Goal: Task Accomplishment & Management: Complete application form

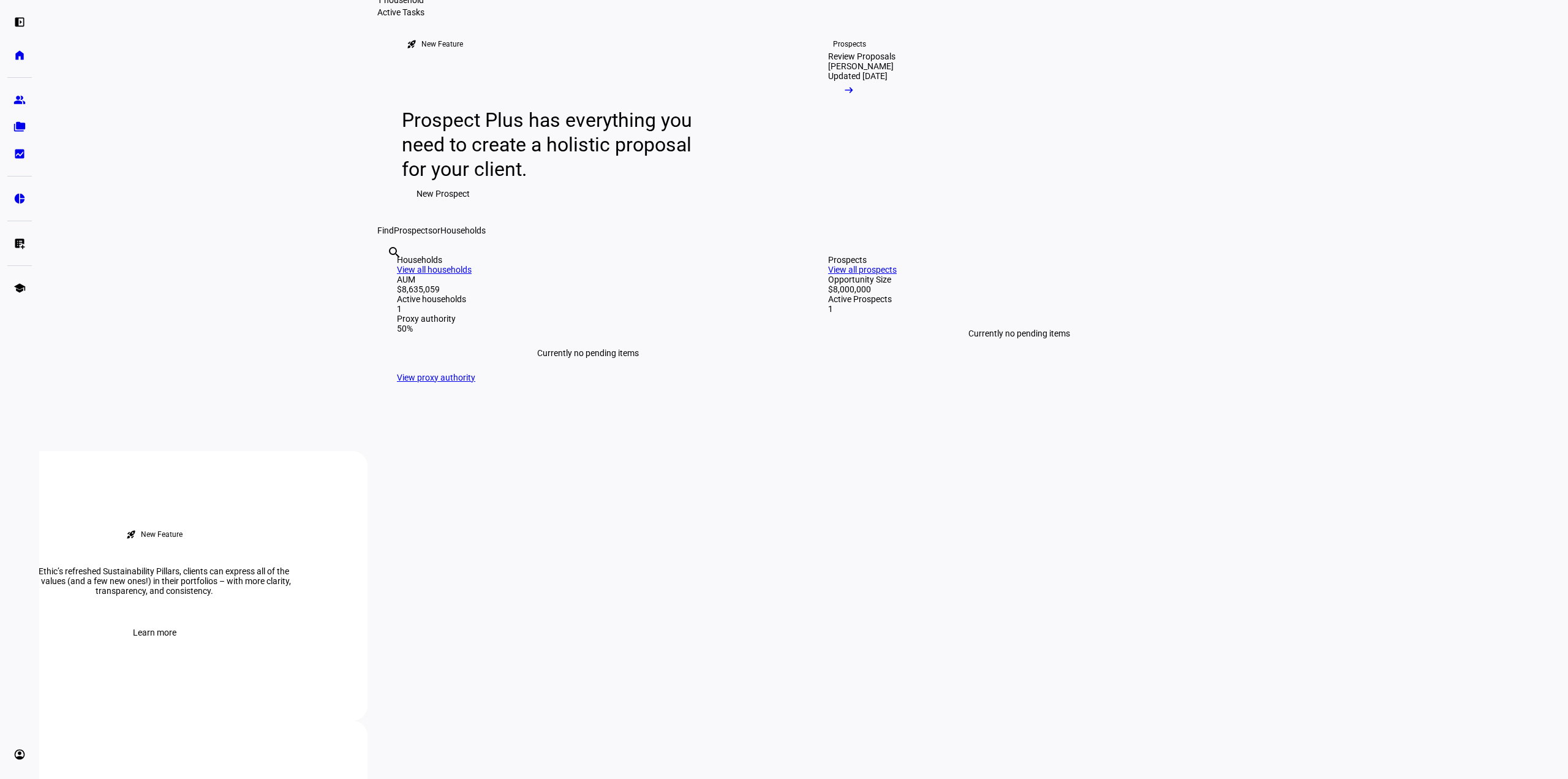
scroll to position [245, 0]
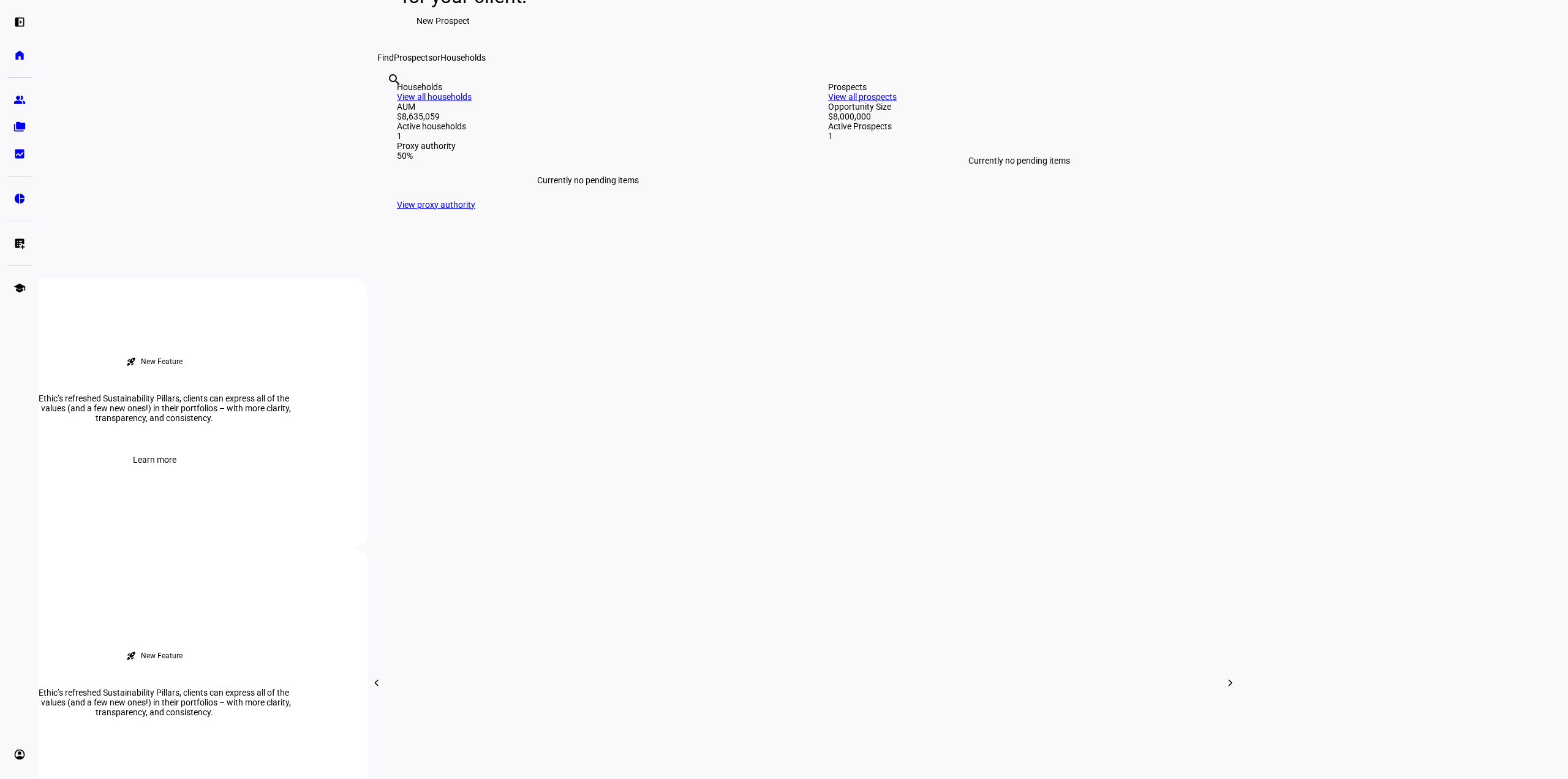
click at [472, 102] on link "View all households" at bounding box center [435, 97] width 75 height 10
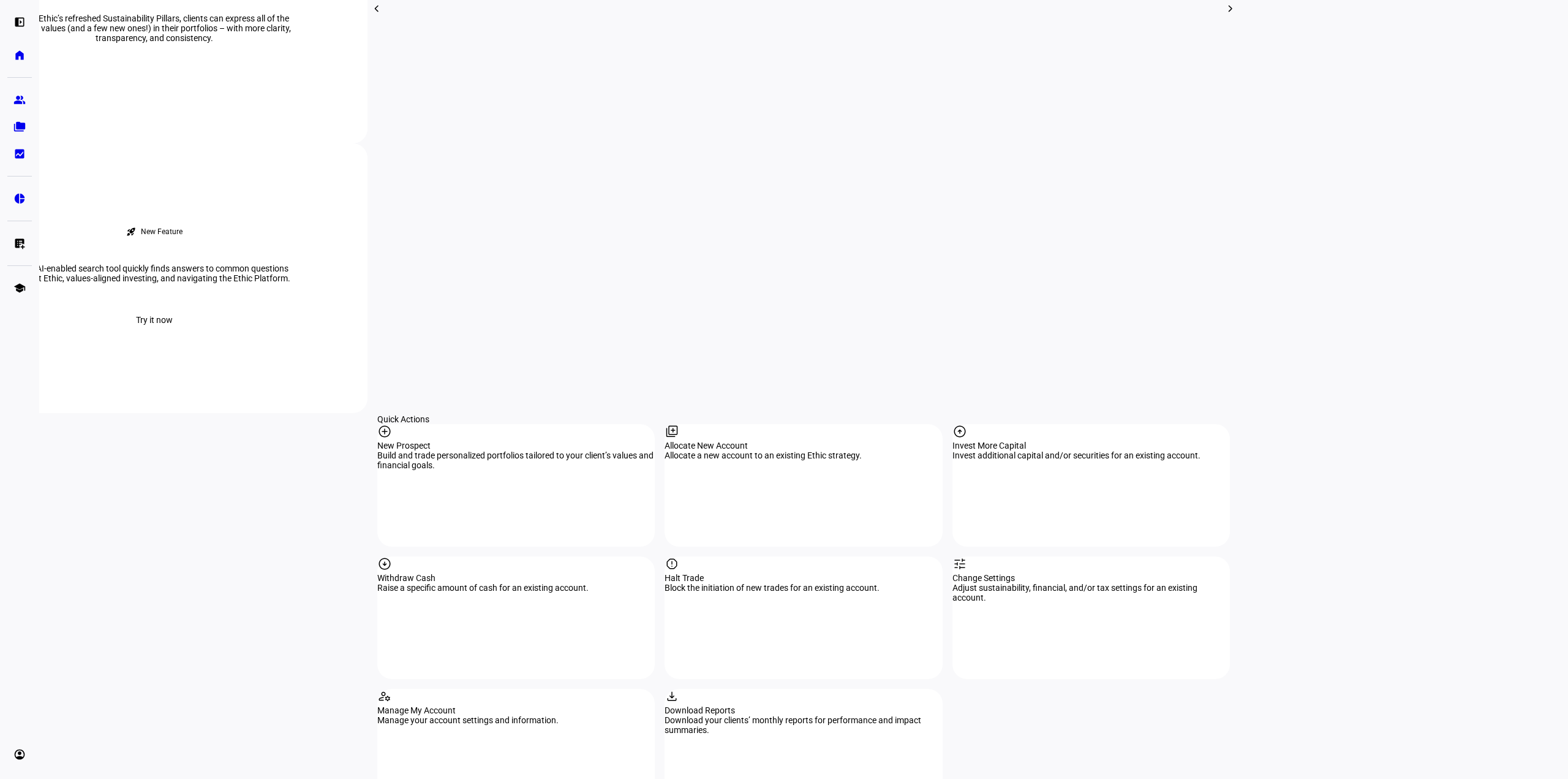
scroll to position [858, 0]
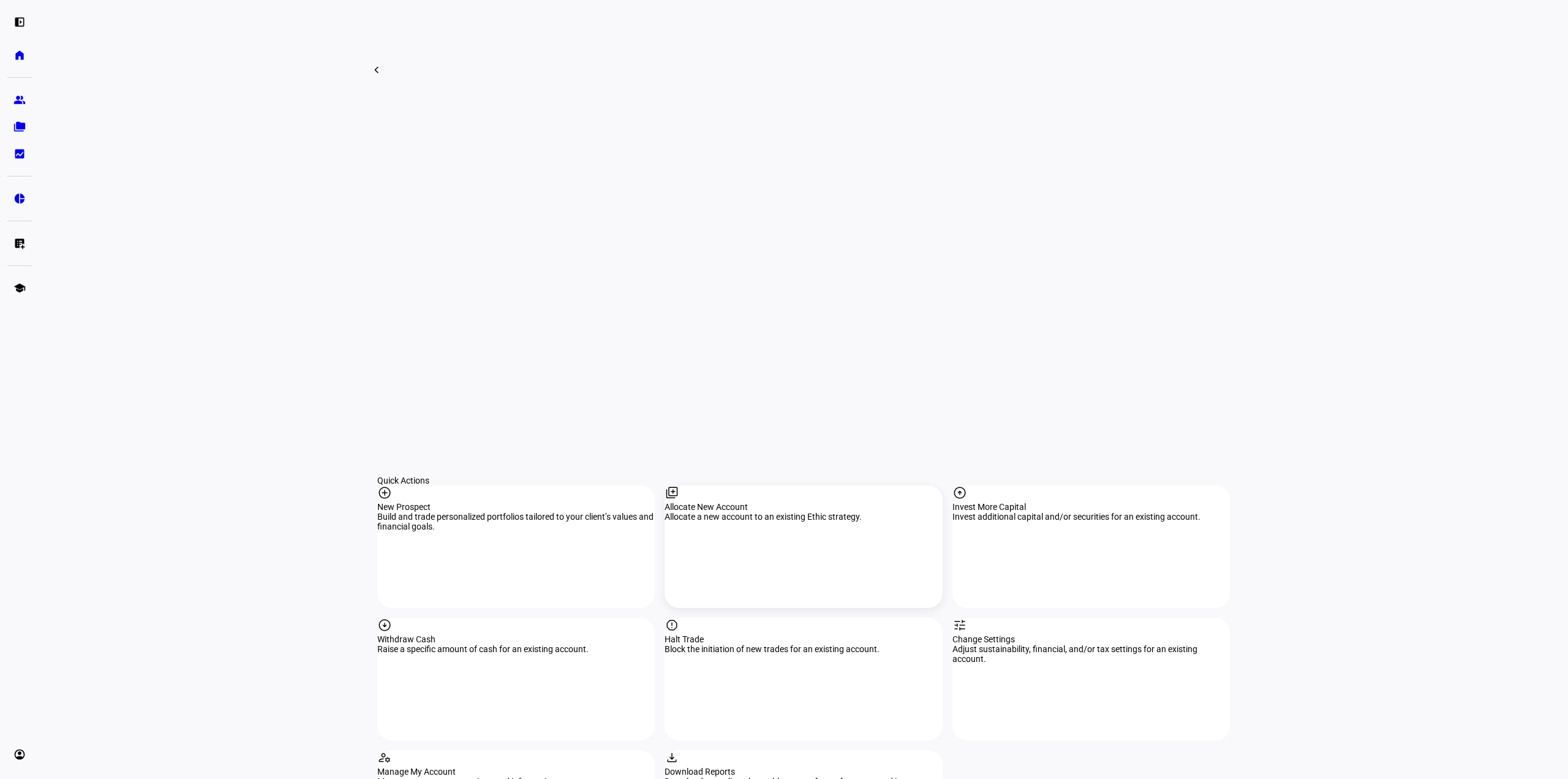
click at [822, 502] on div "Allocate New Account" at bounding box center [803, 507] width 277 height 10
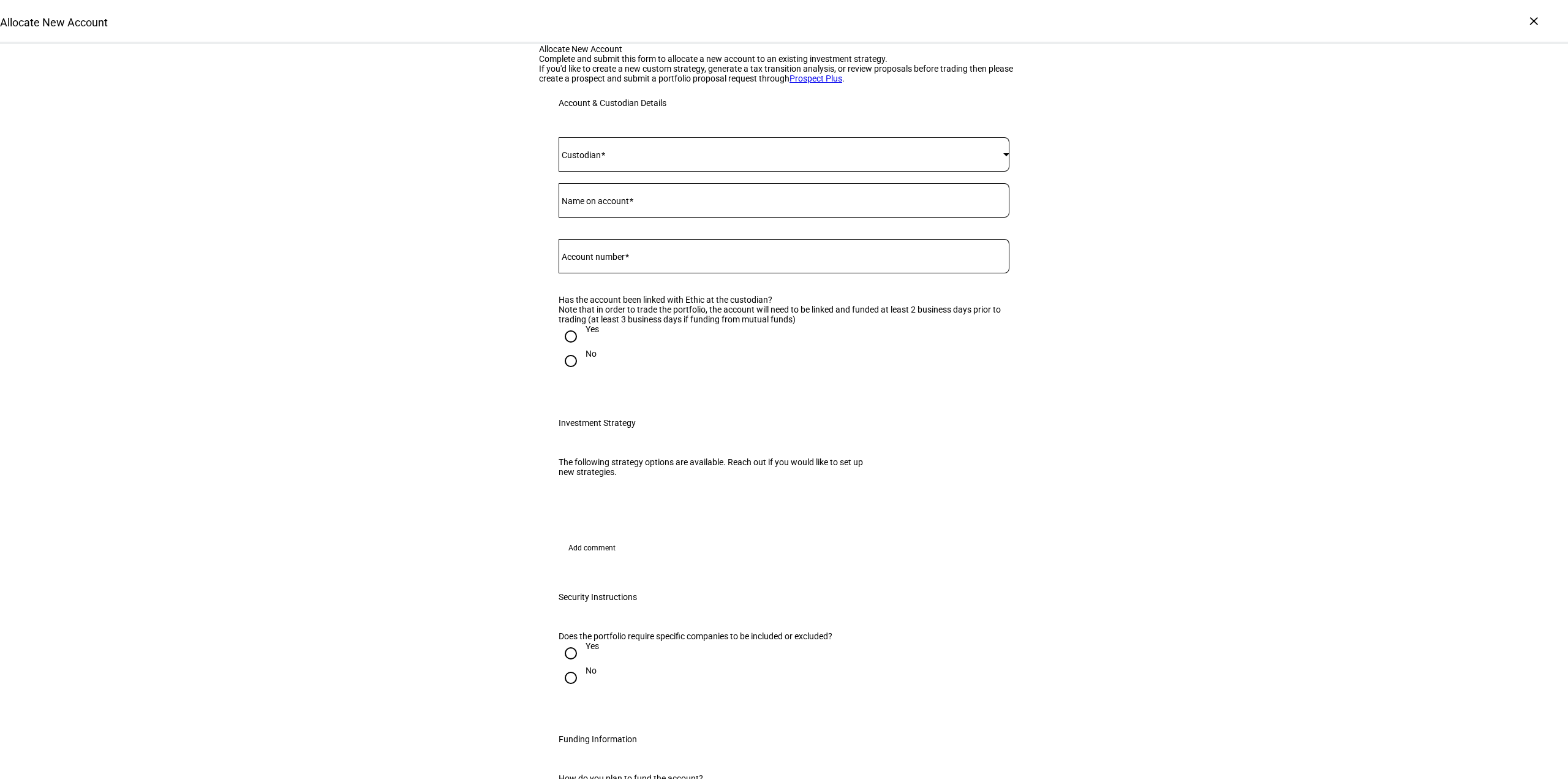
click at [618, 160] on span at bounding box center [781, 155] width 445 height 10
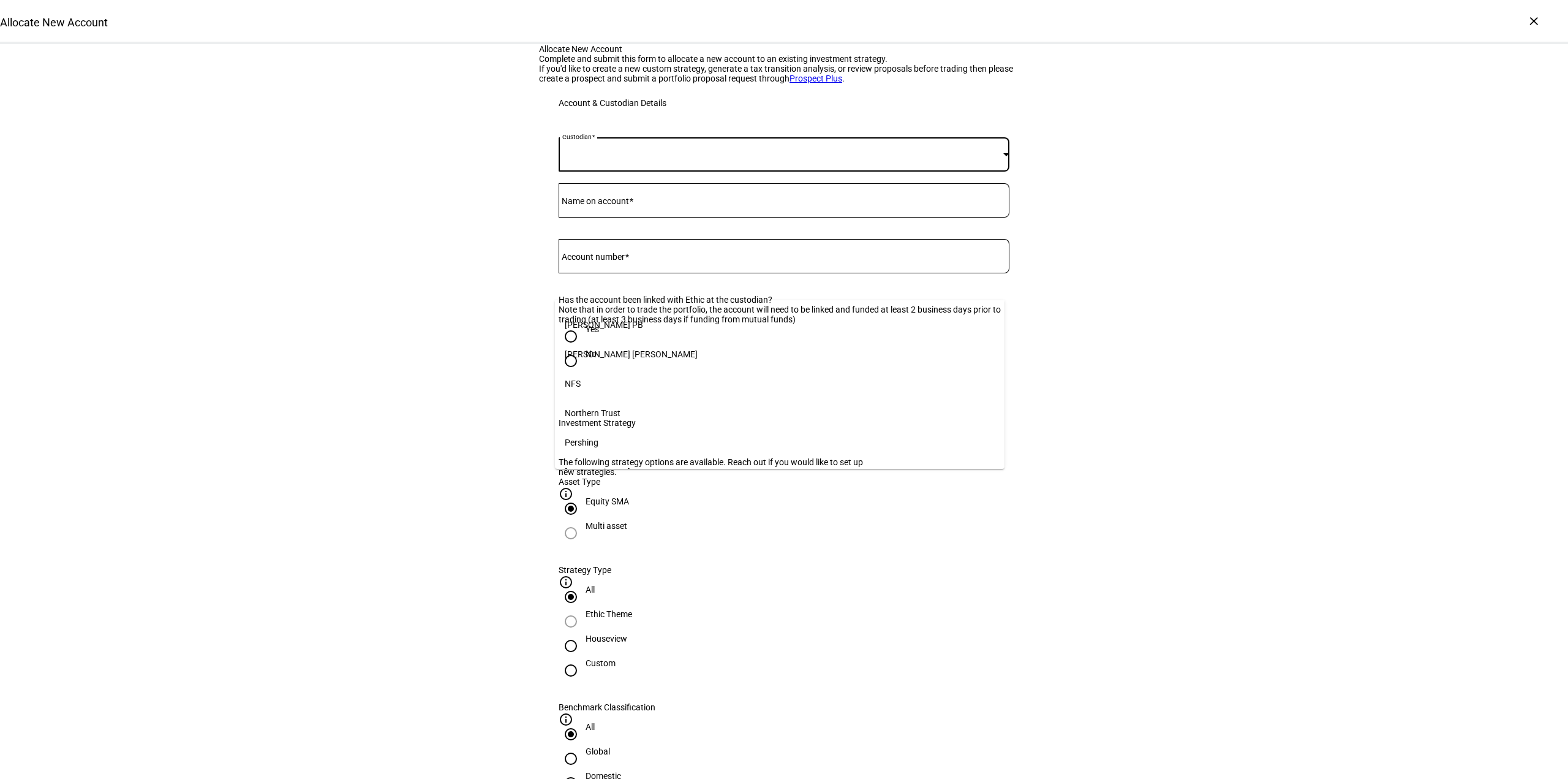
scroll to position [244, 0]
click at [639, 338] on mat-option "Schwab" at bounding box center [780, 341] width 450 height 29
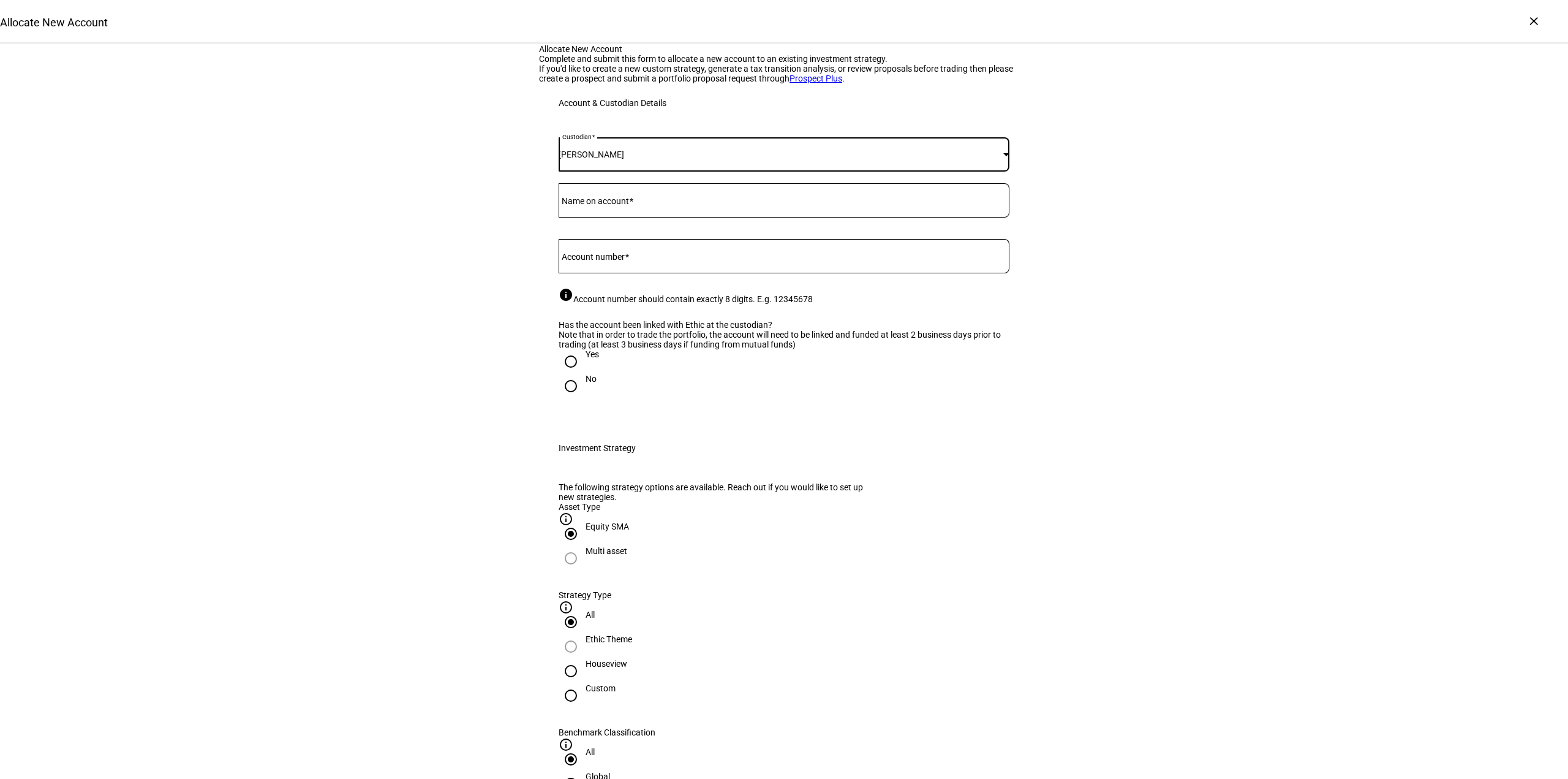
click at [599, 203] on input "Name on account" at bounding box center [784, 198] width 451 height 10
click at [587, 206] on mat-label "Name on account" at bounding box center [595, 201] width 68 height 10
click at [587, 203] on input "Name on account" at bounding box center [784, 198] width 451 height 10
click at [790, 203] on input "Emily Scott Donor, Donor Advised Account" at bounding box center [784, 198] width 451 height 10
click at [726, 203] on input "Emily Scott Donor, Donor Advised Account" at bounding box center [784, 198] width 451 height 10
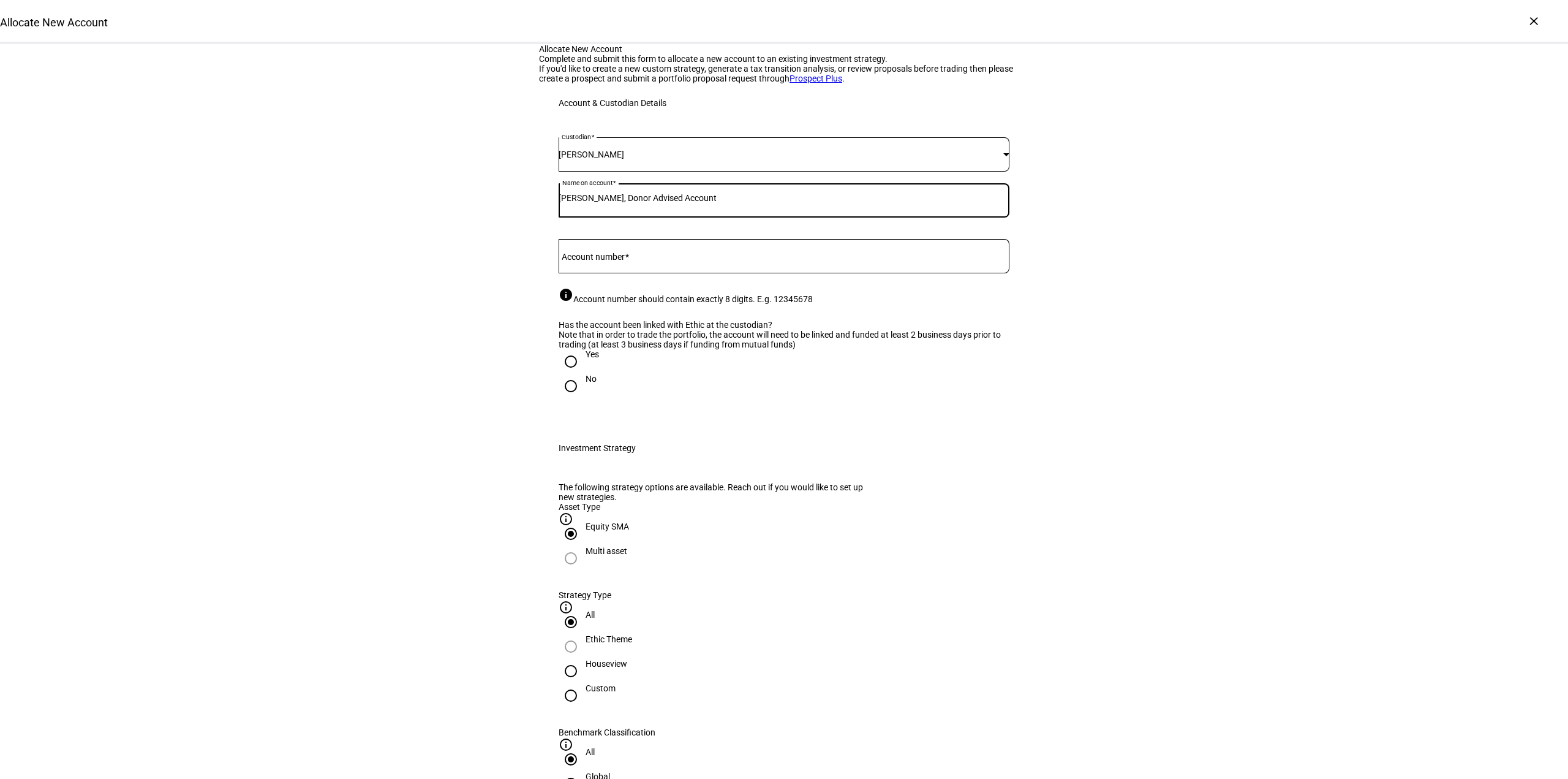
click at [636, 203] on input "Emily Scott Donor, Donor Advised Account" at bounding box center [784, 198] width 451 height 10
type input "Emily Scott Donor, Donor Advised Account"
click at [598, 262] on mat-label "Account number" at bounding box center [593, 257] width 63 height 10
click at [598, 259] on input "Account number" at bounding box center [784, 254] width 451 height 10
paste input "9388-8462"
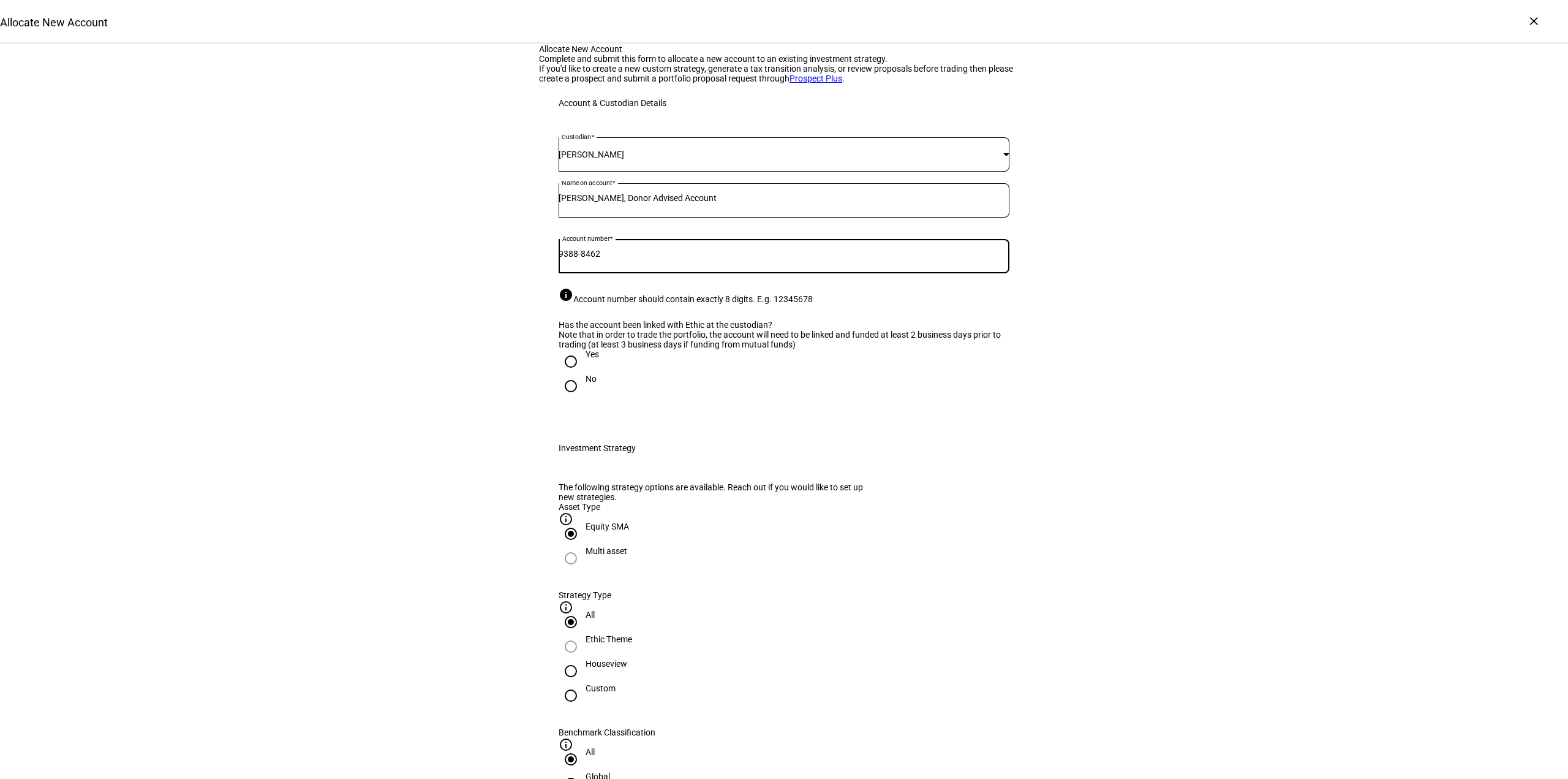
type input "9388-8462"
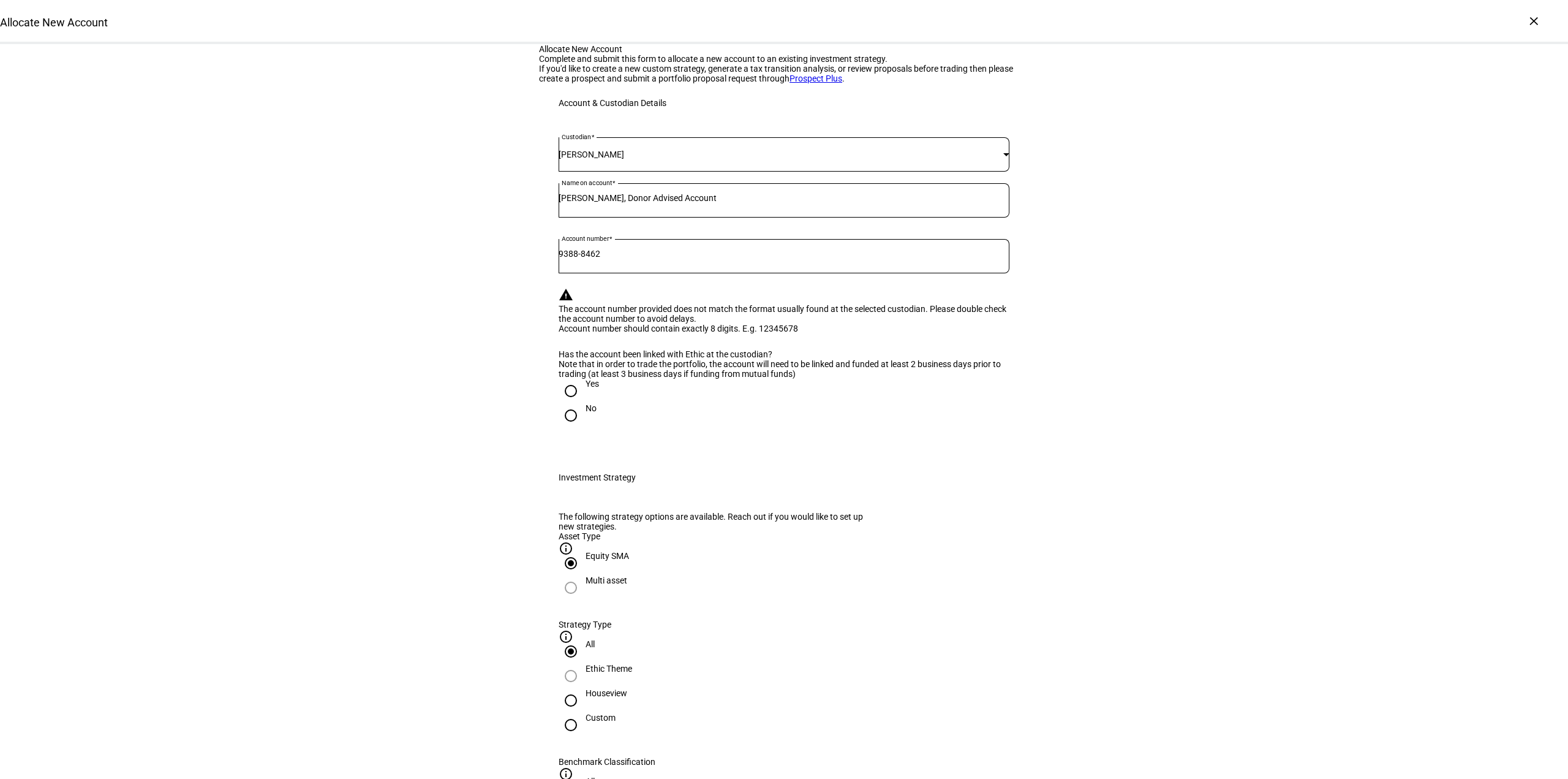
click at [566, 403] on input "Yes" at bounding box center [571, 391] width 24 height 24
radio input "true"
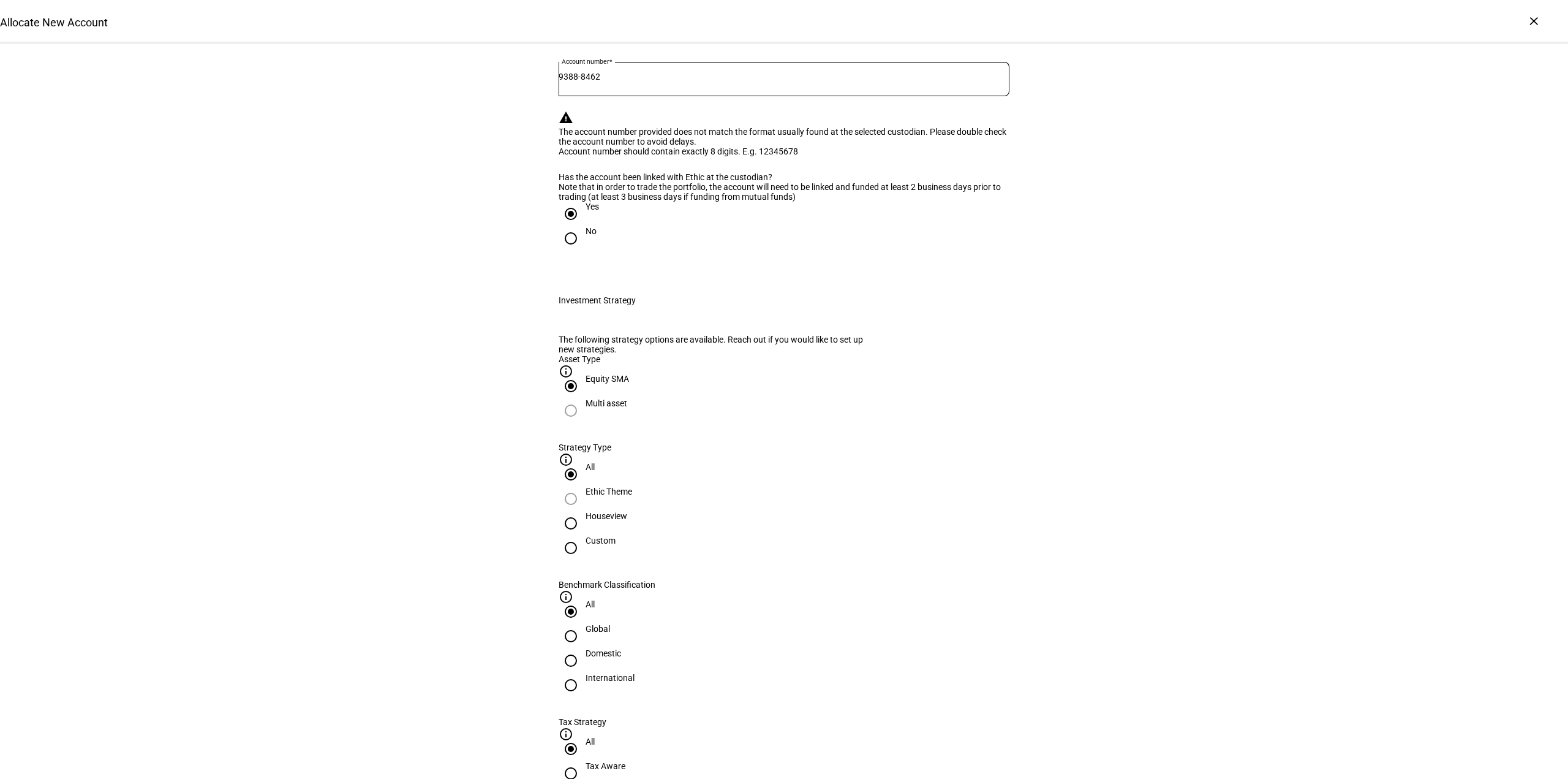
scroll to position [184, 0]
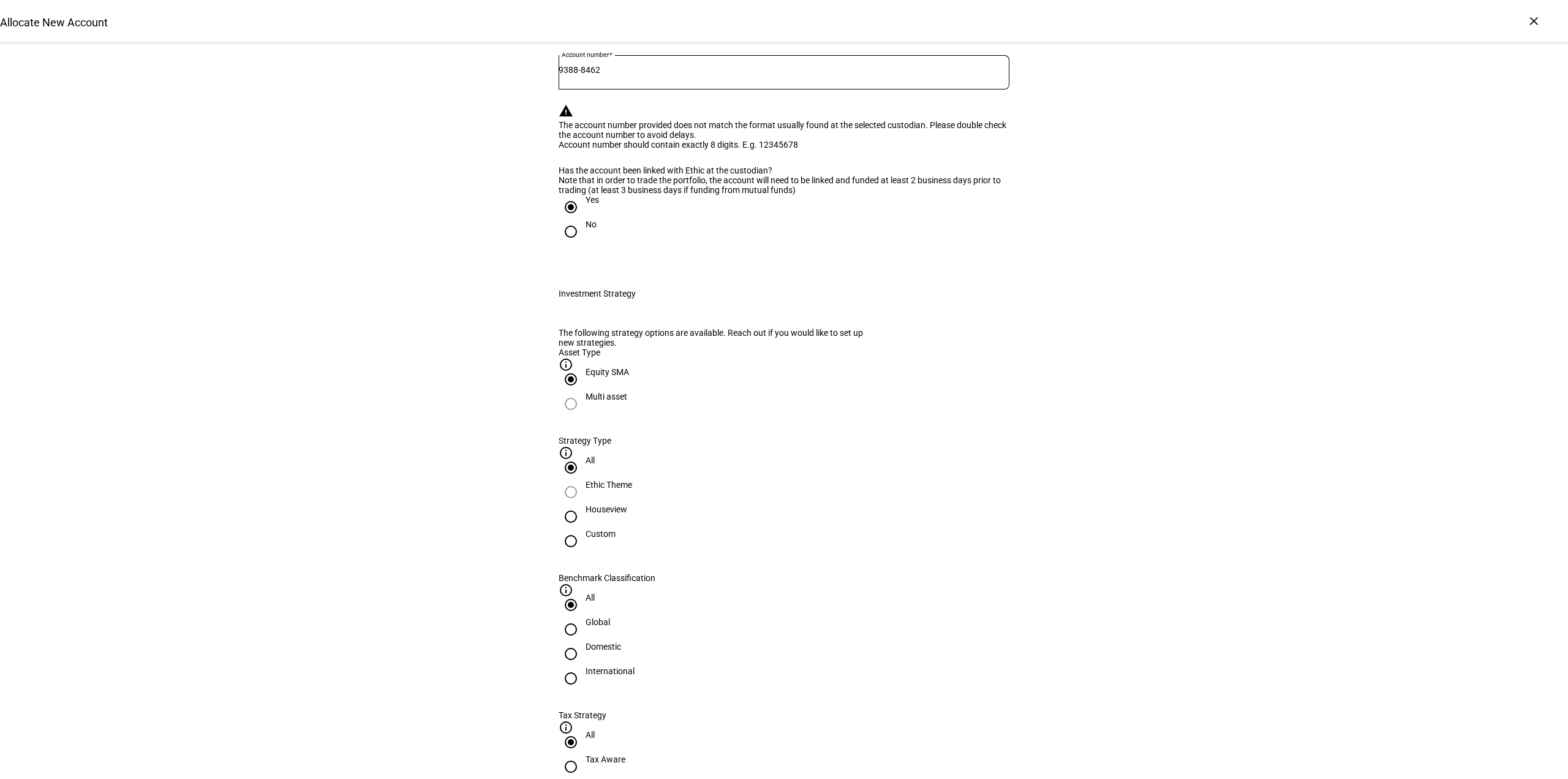
click at [583, 553] on input "Custom" at bounding box center [571, 541] width 24 height 24
radio input "true"
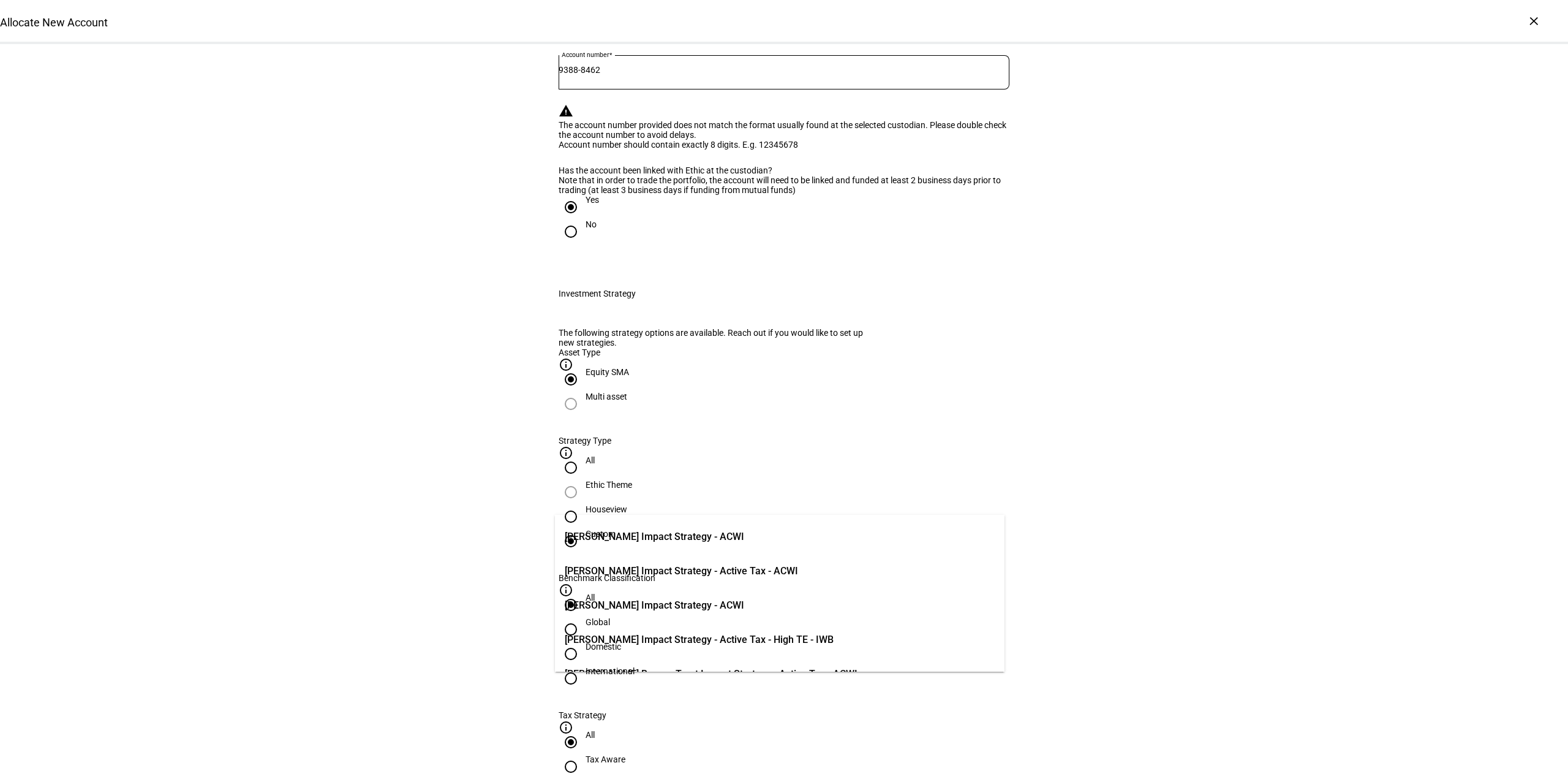
click at [730, 614] on span "Emily Scott Impact Strategy - ACWI" at bounding box center [654, 606] width 180 height 26
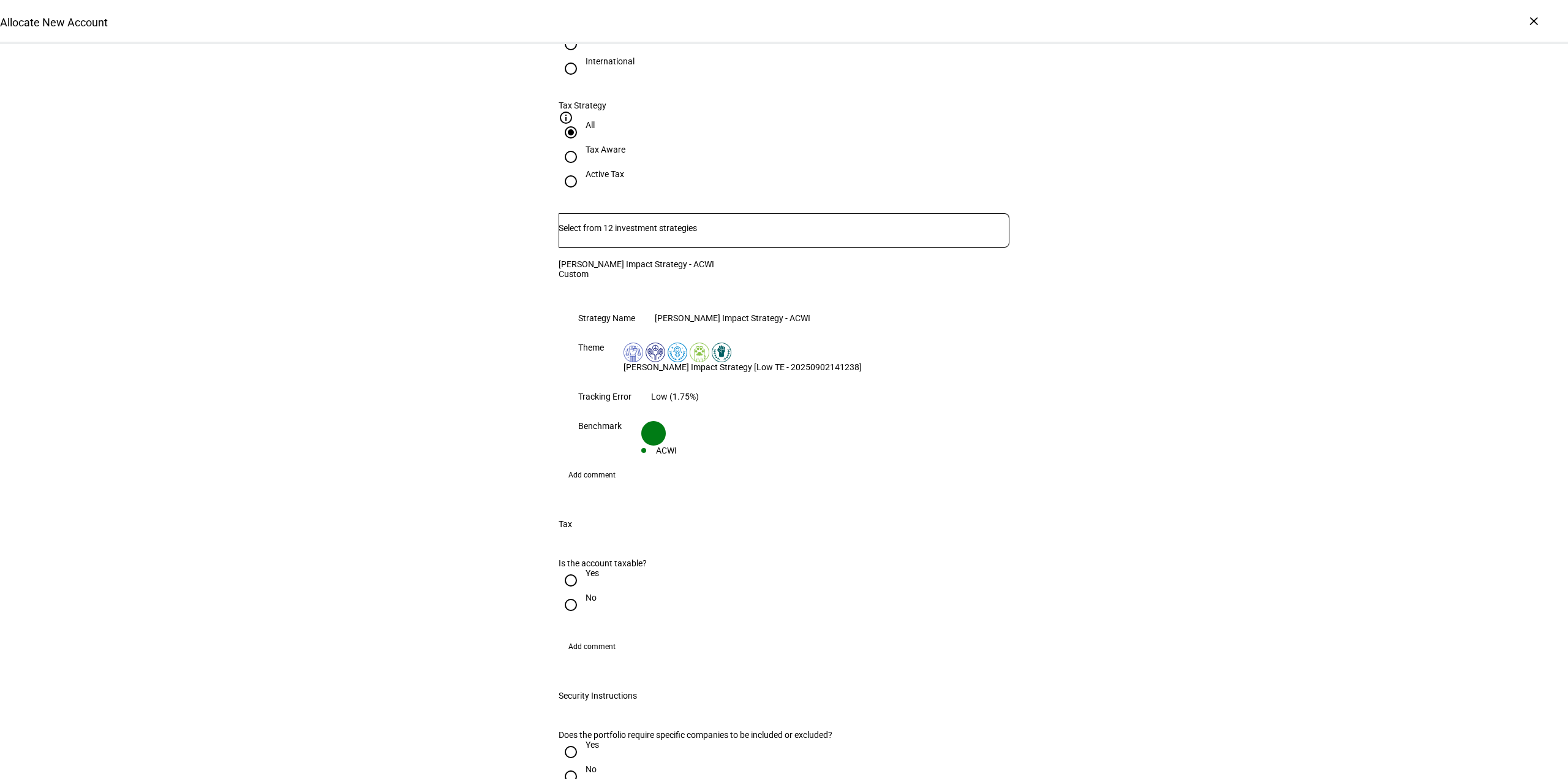
scroll to position [796, 0]
click at [575, 589] on input "No" at bounding box center [571, 601] width 24 height 24
radio input "true"
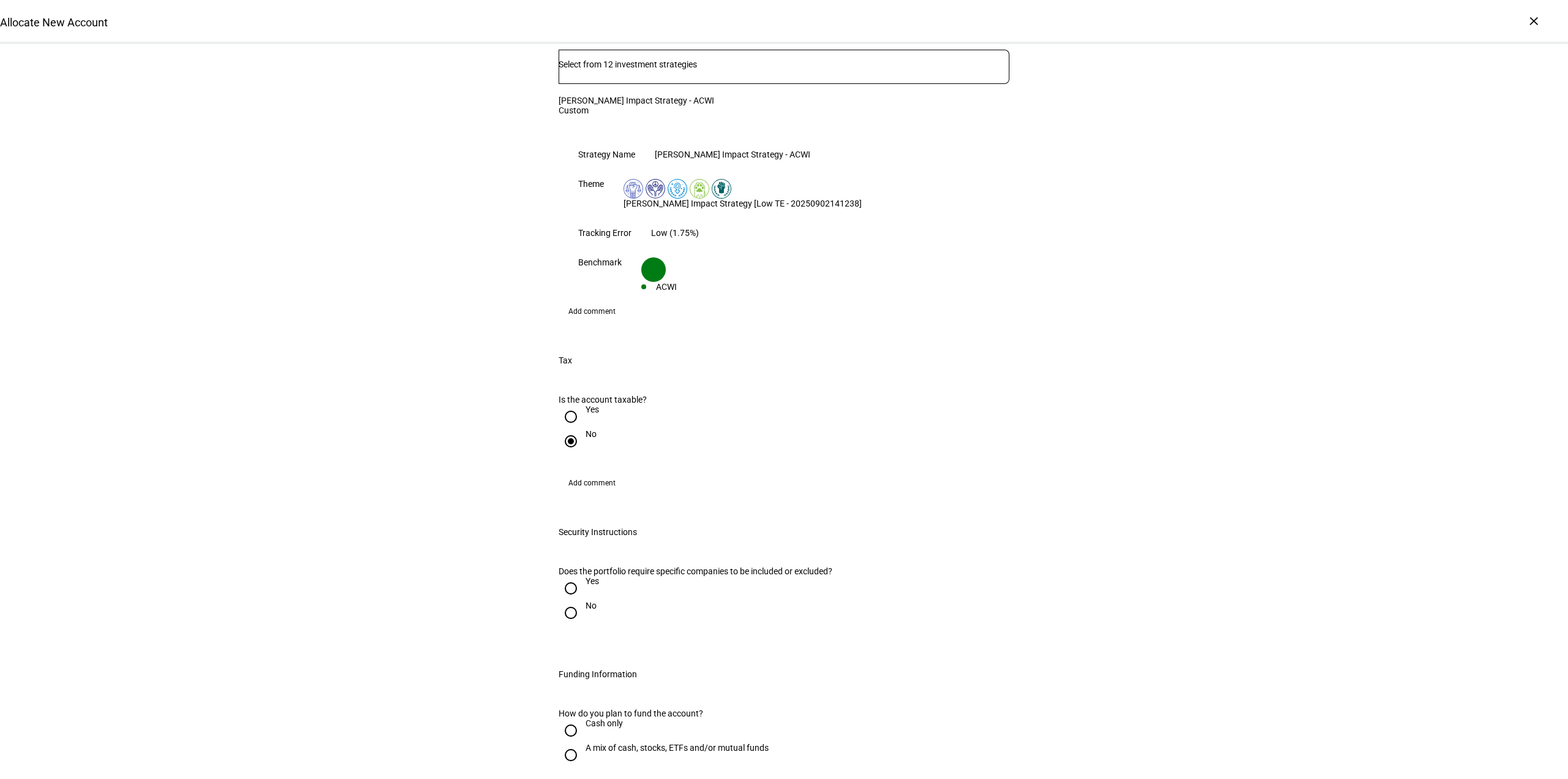
scroll to position [980, 0]
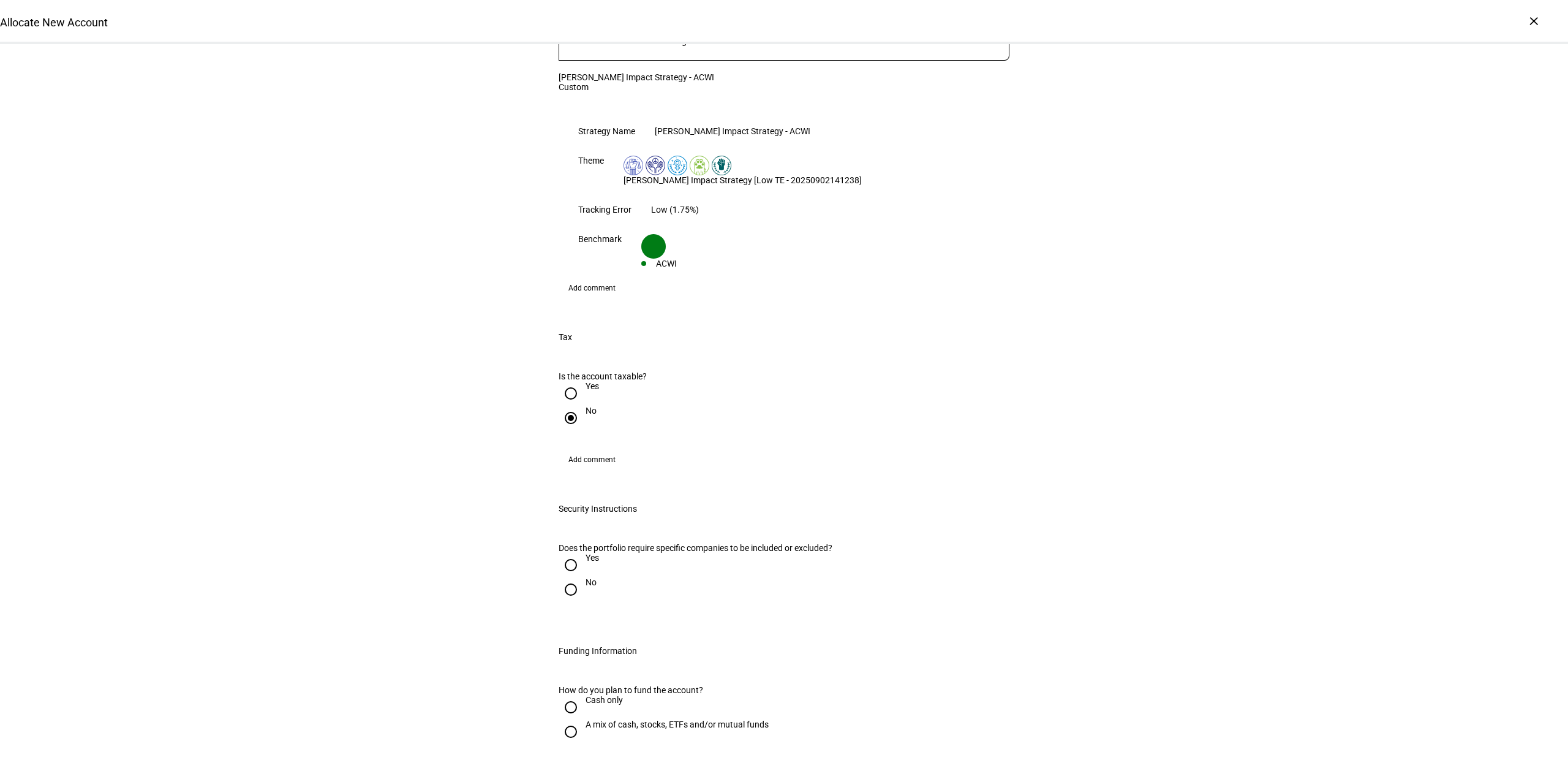
click at [569, 553] on input "Yes" at bounding box center [571, 565] width 24 height 24
radio input "true"
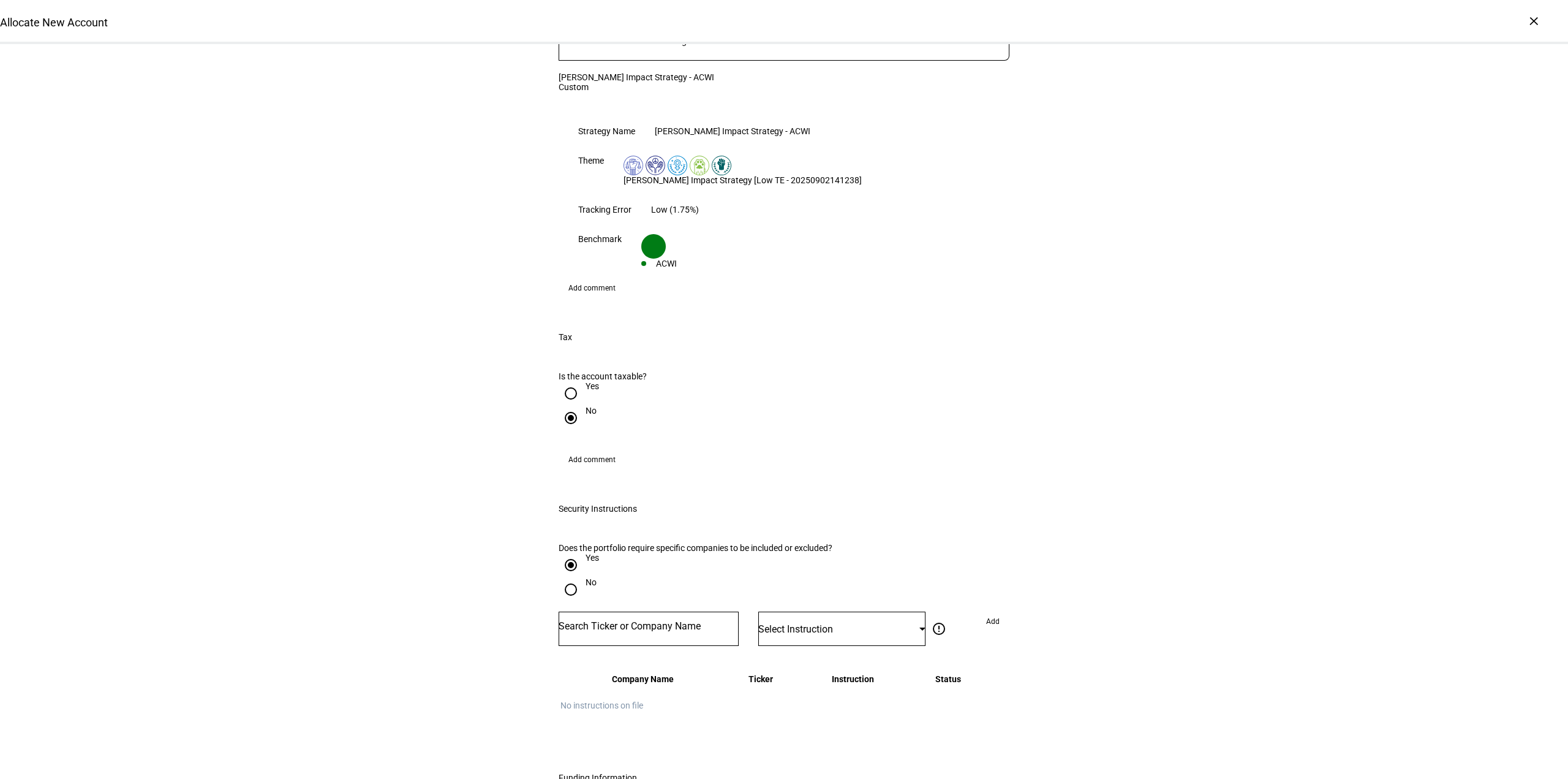
click at [687, 622] on input "Number" at bounding box center [649, 627] width 180 height 10
type input "exxon"
click at [682, 584] on div "EXXON MOBIL CORPORATION XOM" at bounding box center [630, 599] width 136 height 42
click at [838, 612] on div "Select Instruction" at bounding box center [842, 629] width 167 height 34
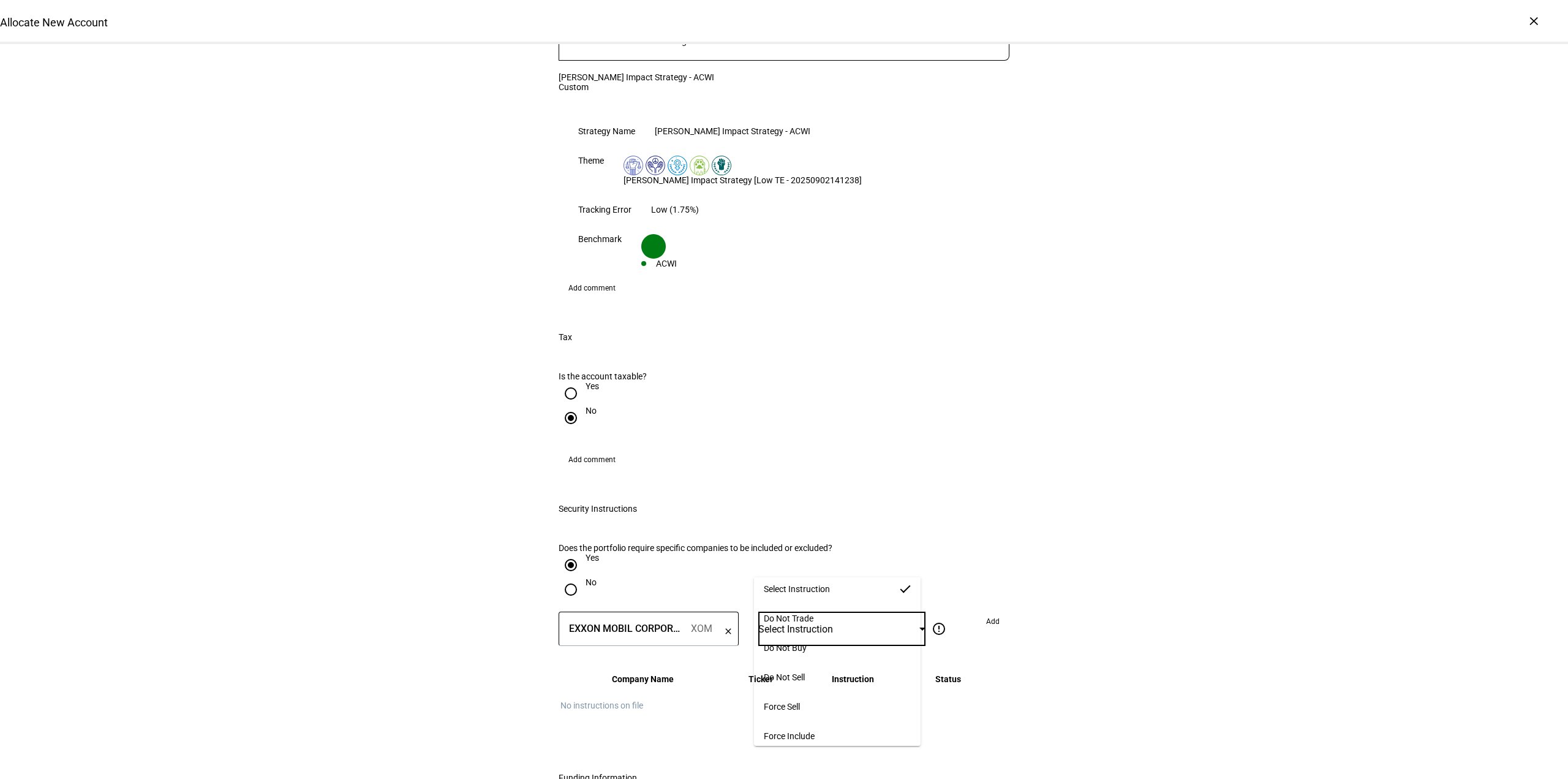
click at [843, 608] on mat-option "Do Not Trade" at bounding box center [838, 618] width 167 height 29
click at [986, 612] on span "Add" at bounding box center [993, 621] width 14 height 19
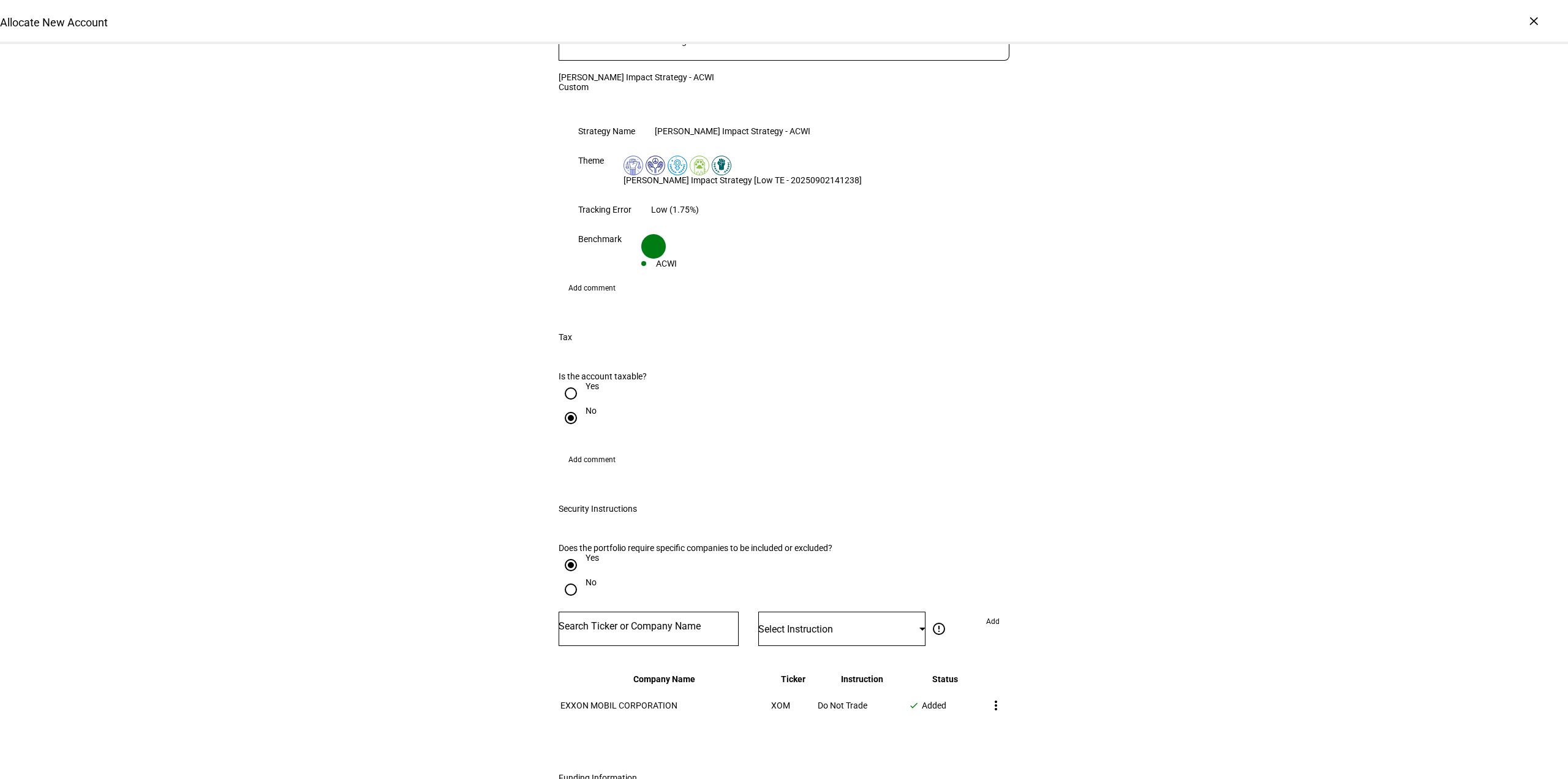
click at [655, 622] on input "Number" at bounding box center [649, 627] width 180 height 10
type input "intel"
click at [660, 601] on mat-option "INTEL CORP INTC" at bounding box center [645, 599] width 180 height 34
click at [817, 623] on span "Select Instruction" at bounding box center [796, 629] width 75 height 11
click at [813, 627] on span "Do Not Trade" at bounding box center [788, 627] width 50 height 10
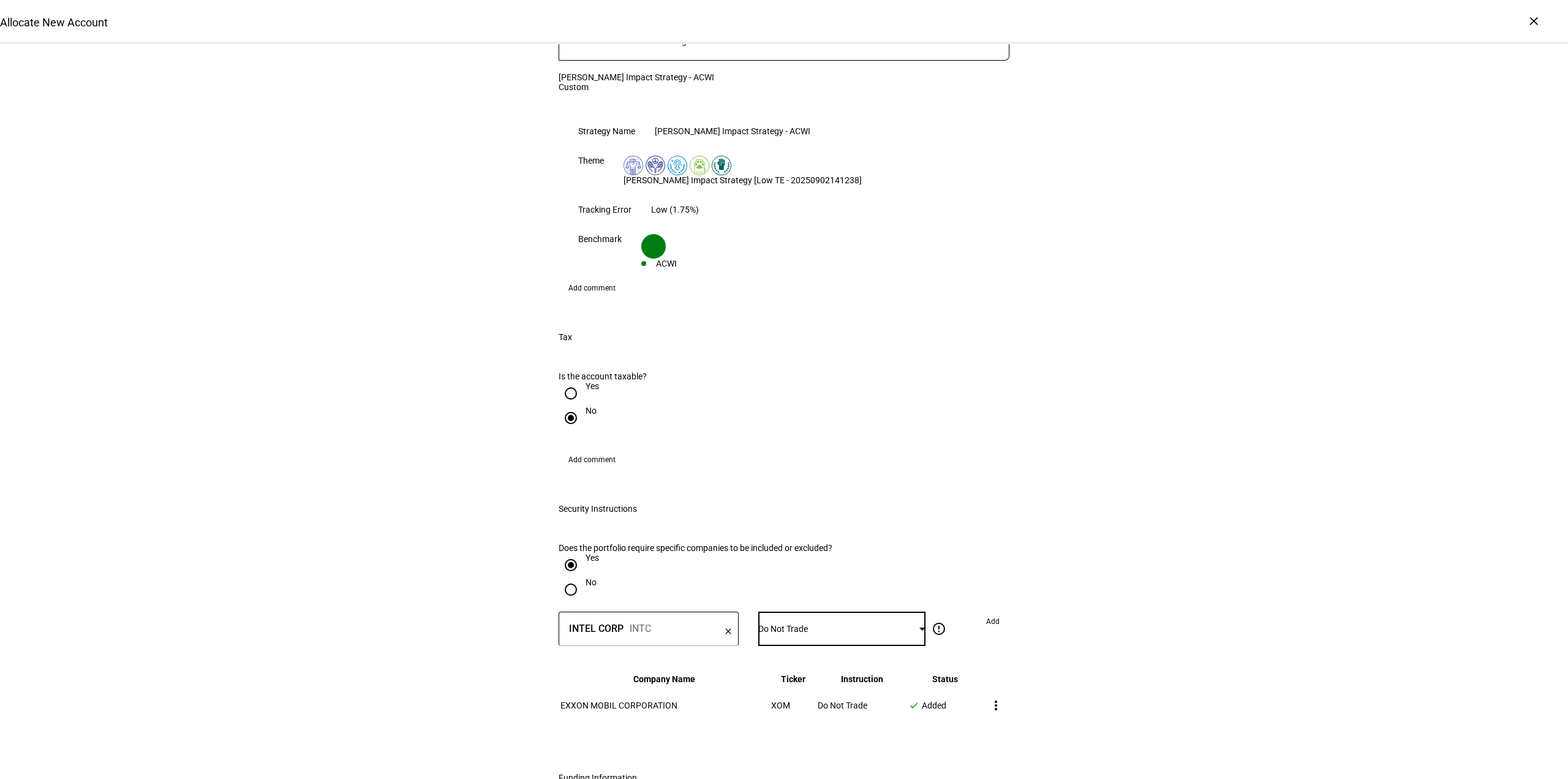
click at [992, 612] on span "Add" at bounding box center [993, 621] width 14 height 19
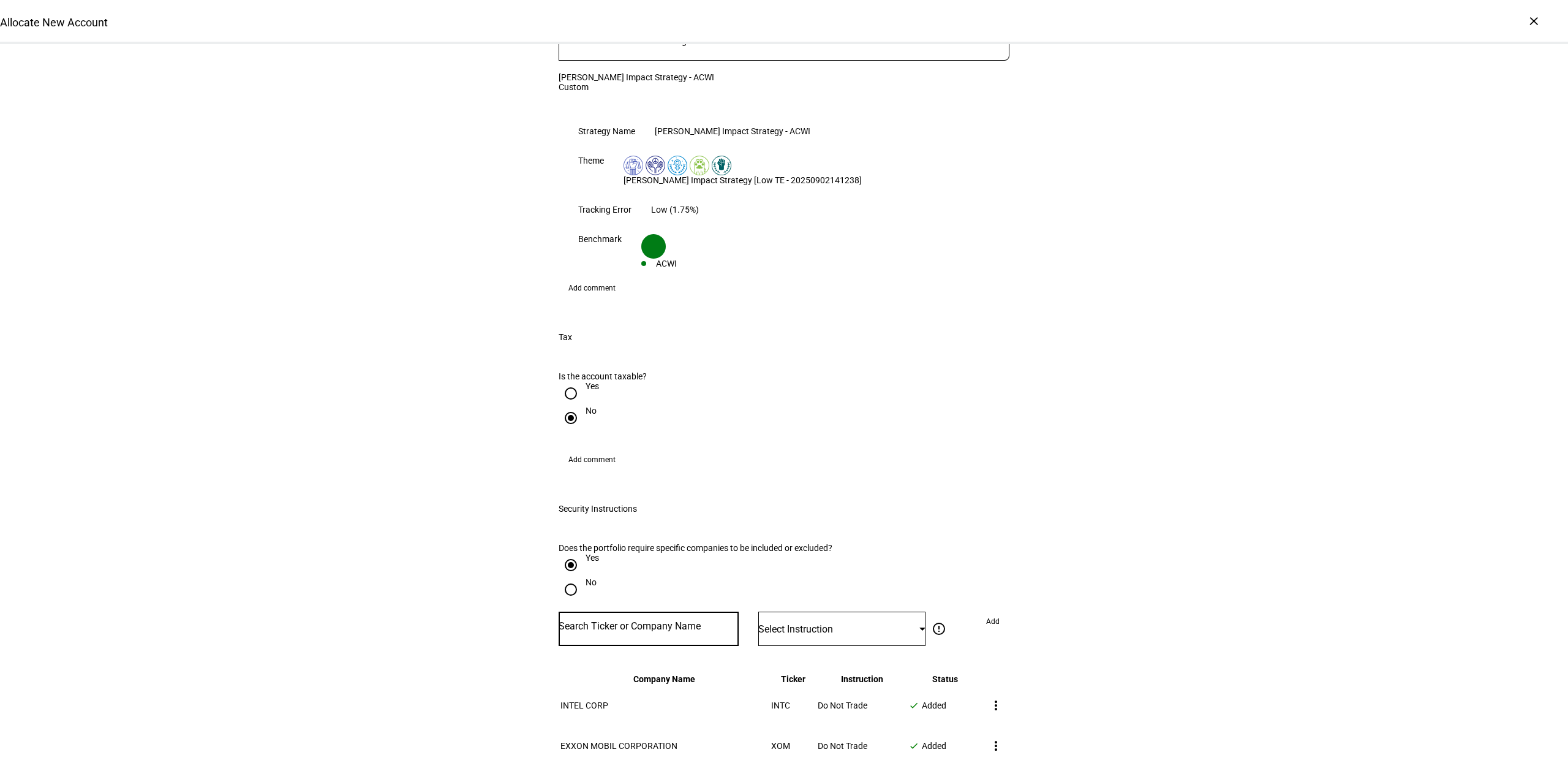
click at [633, 622] on input "Number" at bounding box center [649, 627] width 180 height 10
type input "micron"
click at [646, 605] on div "MU" at bounding box center [623, 607] width 119 height 11
click at [826, 612] on div "Select Instruction" at bounding box center [842, 629] width 167 height 34
click at [813, 622] on span "Do Not Trade" at bounding box center [788, 627] width 50 height 10
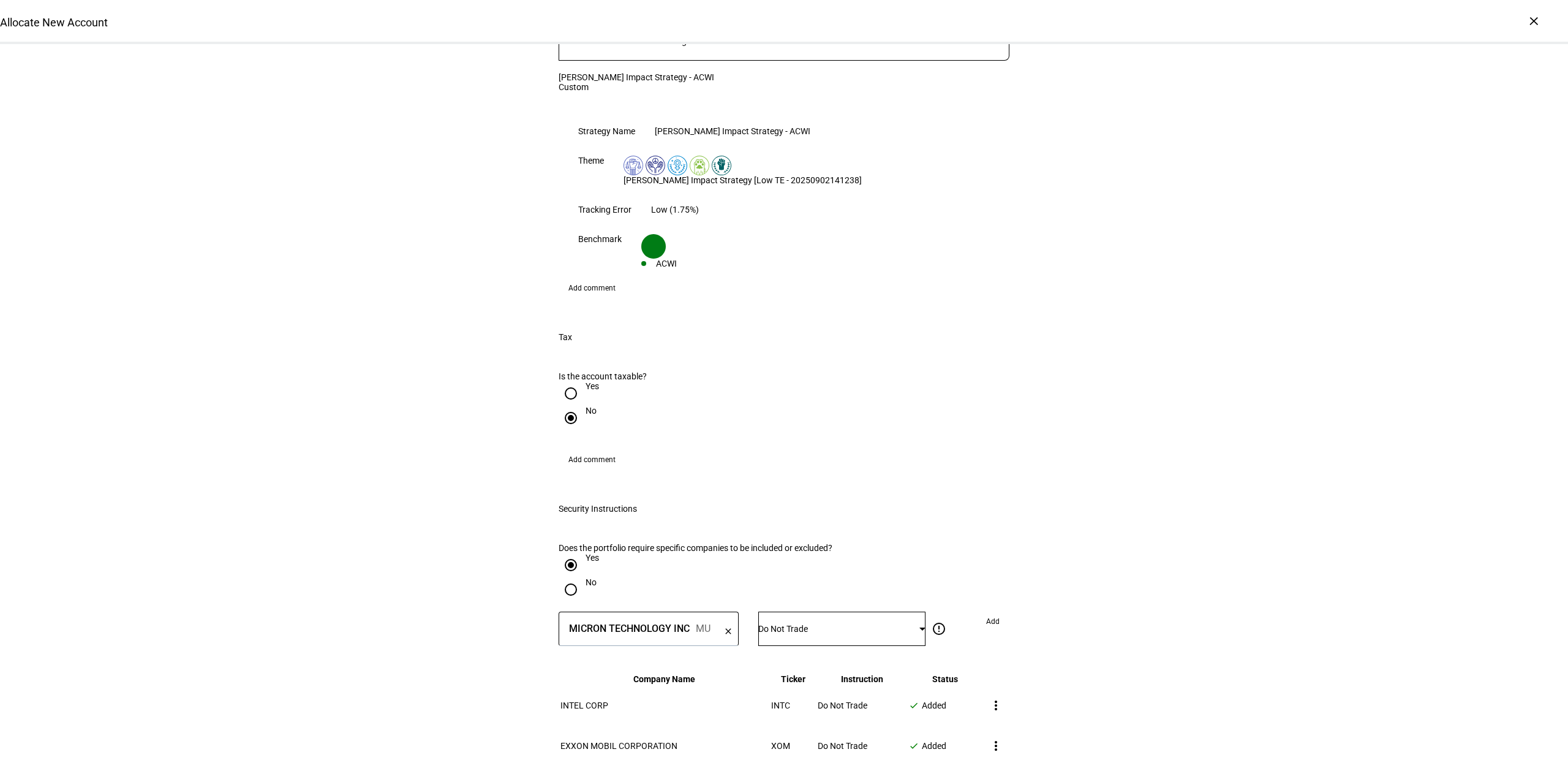
click at [986, 612] on span "Add" at bounding box center [993, 621] width 14 height 19
click at [615, 622] on input "Number" at bounding box center [649, 627] width 180 height 10
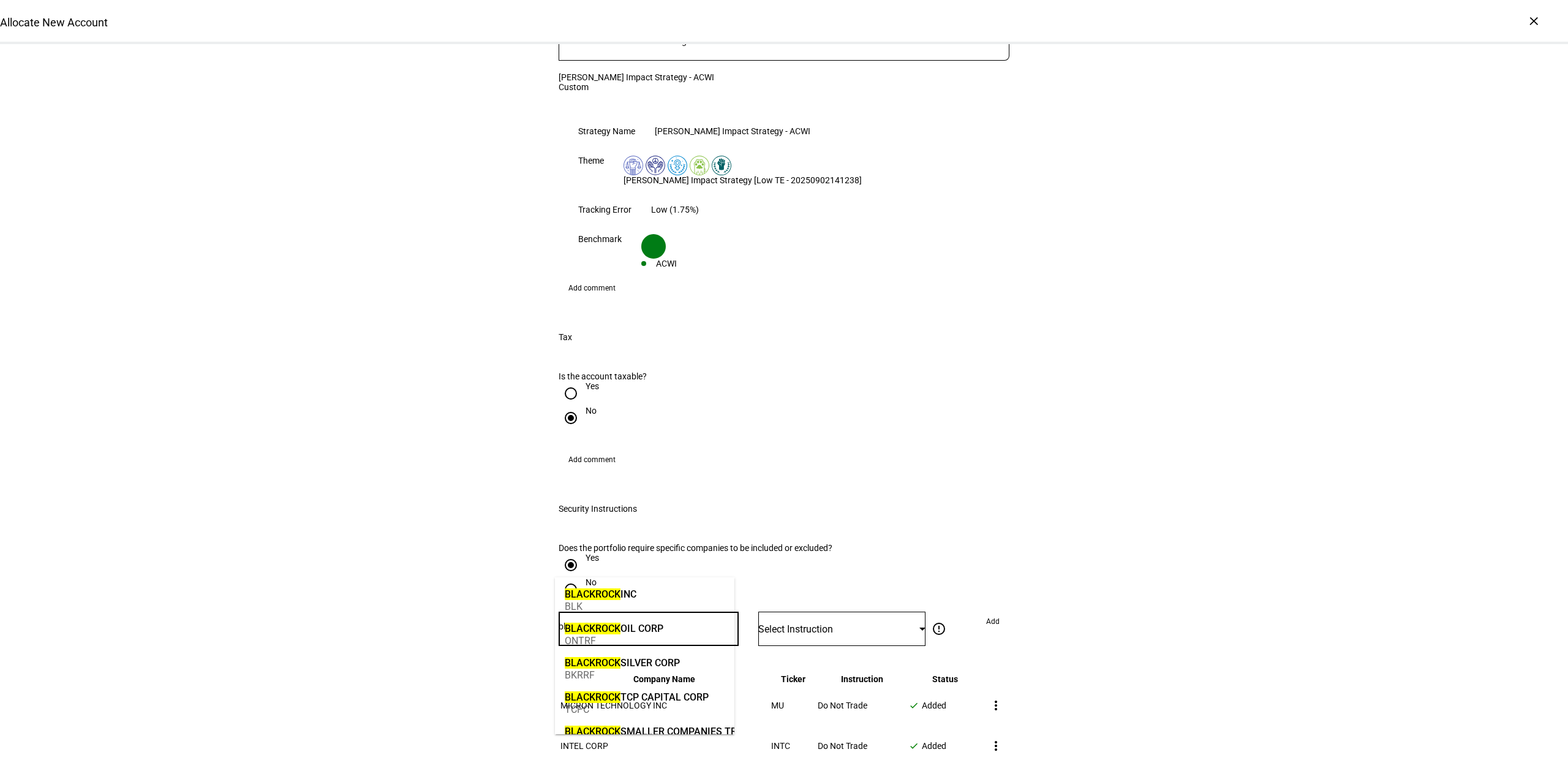
type input "blackrock"
click at [624, 594] on div "BLACKROCK INC" at bounding box center [600, 594] width 72 height 14
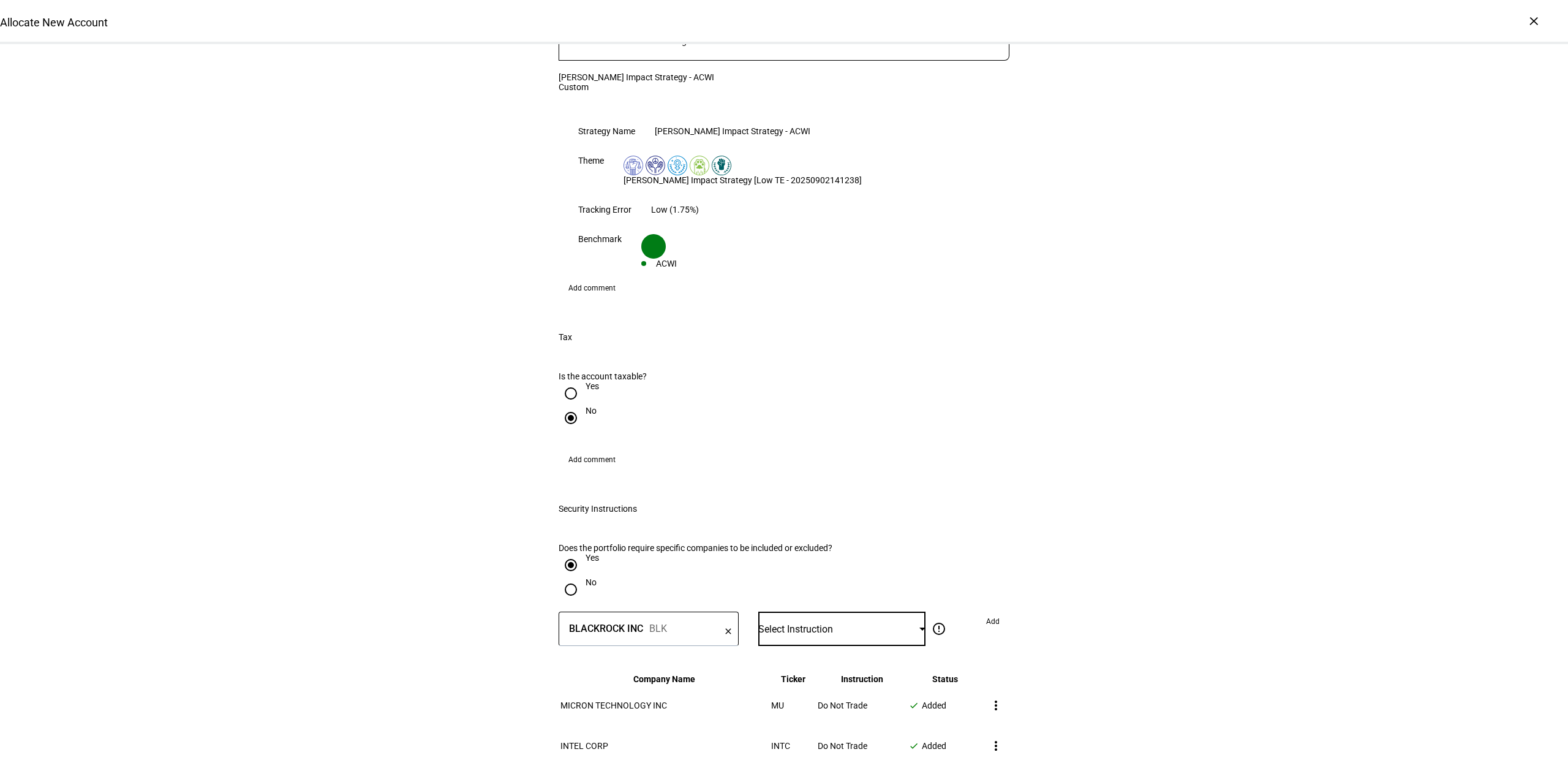
click at [804, 623] on span "Select Instruction" at bounding box center [796, 629] width 75 height 11
click at [812, 612] on mat-option "Do Not Trade" at bounding box center [838, 626] width 167 height 29
click at [987, 612] on span "Add" at bounding box center [993, 621] width 14 height 19
click at [613, 622] on input "Number" at bounding box center [649, 627] width 180 height 10
type input "halli"
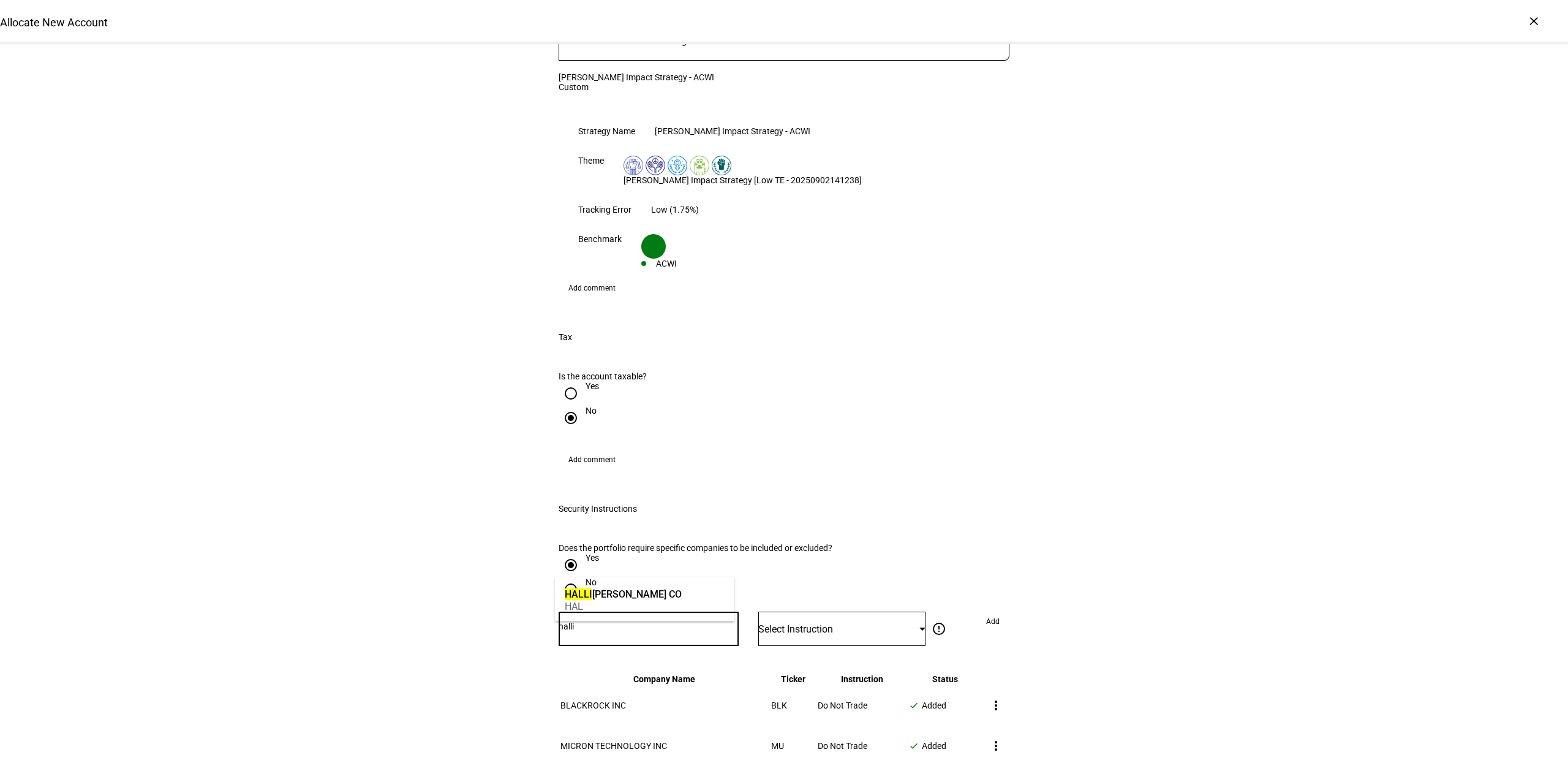
click at [628, 588] on div "HALLI BURTON CO" at bounding box center [623, 594] width 117 height 14
click at [781, 623] on span "Select Instruction" at bounding box center [796, 629] width 75 height 11
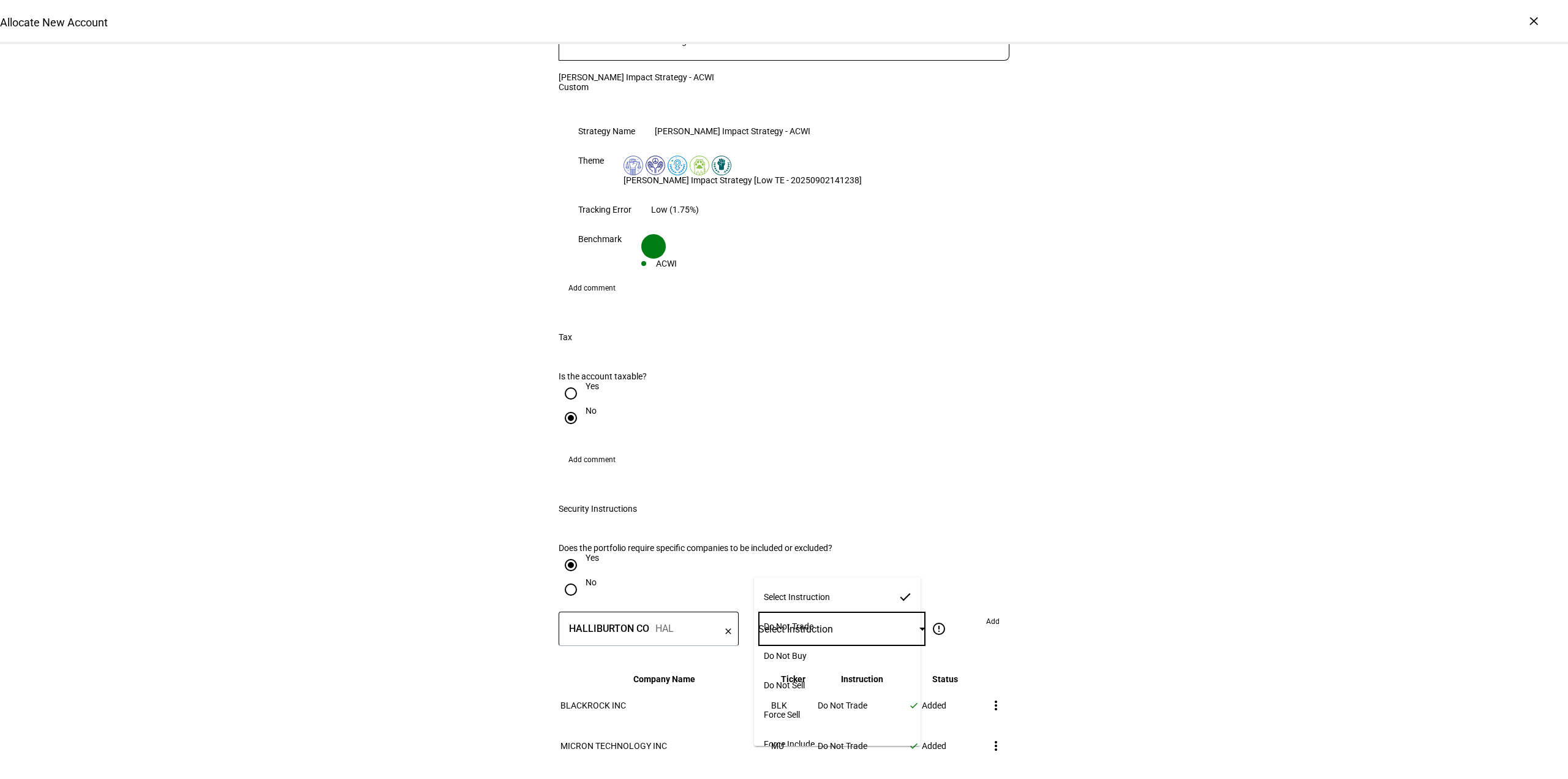
click at [792, 622] on span "Do Not Trade" at bounding box center [788, 627] width 50 height 10
click at [980, 612] on span at bounding box center [993, 621] width 33 height 19
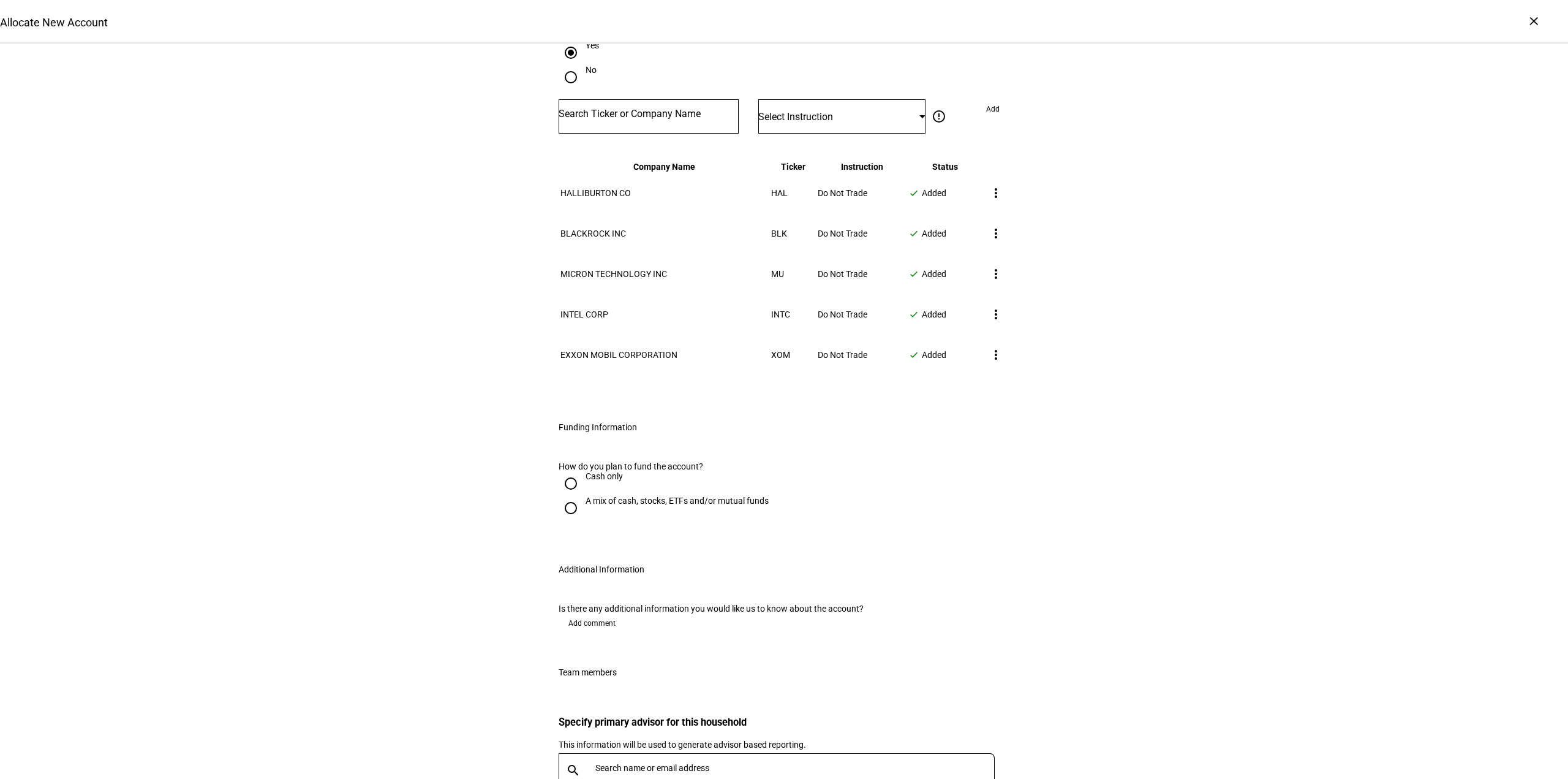
scroll to position [1532, 0]
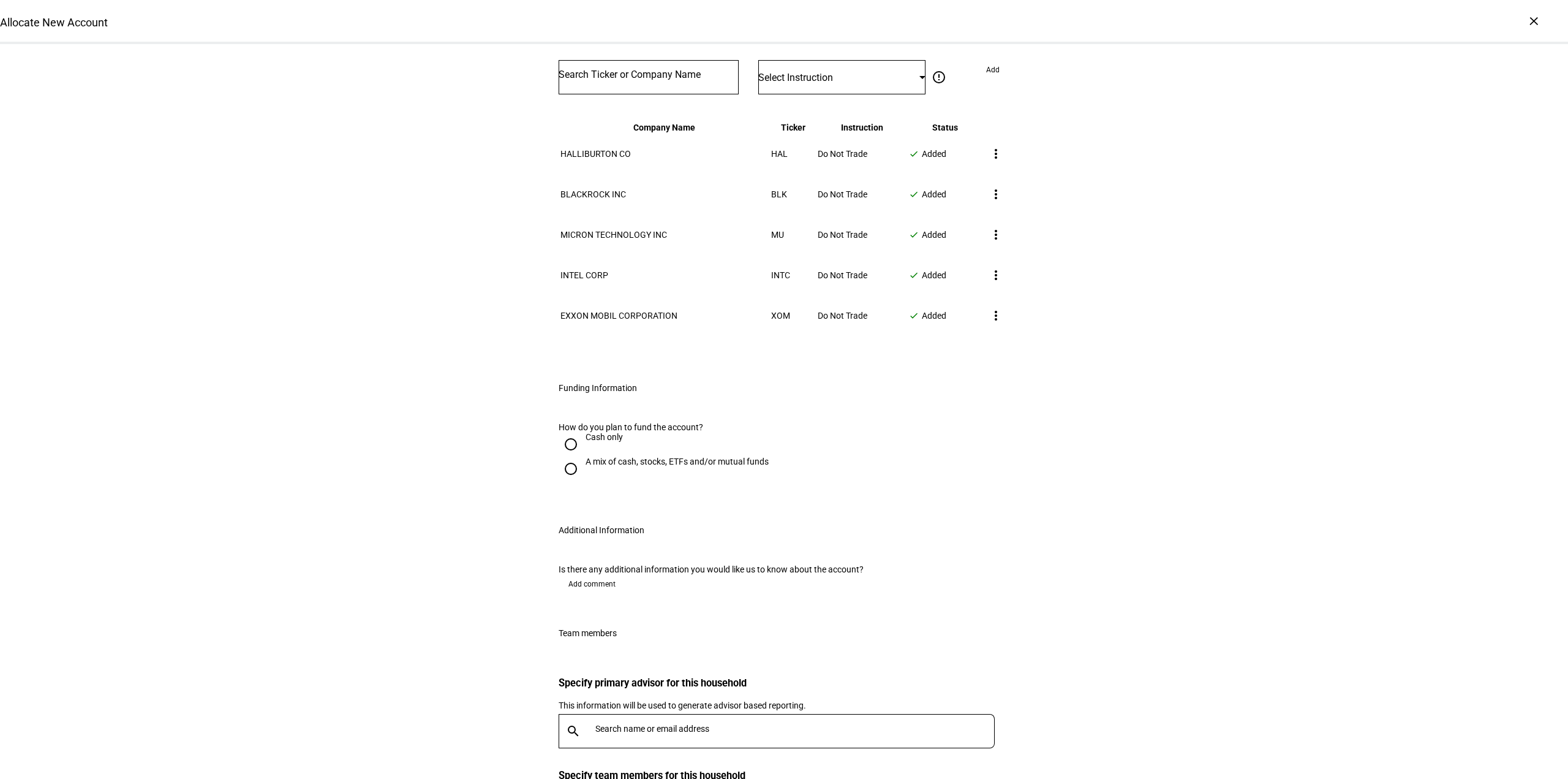
click at [568, 456] on input "A mix of cash, stocks, ETFs and/or mutual funds" at bounding box center [571, 469] width 24 height 24
radio input "true"
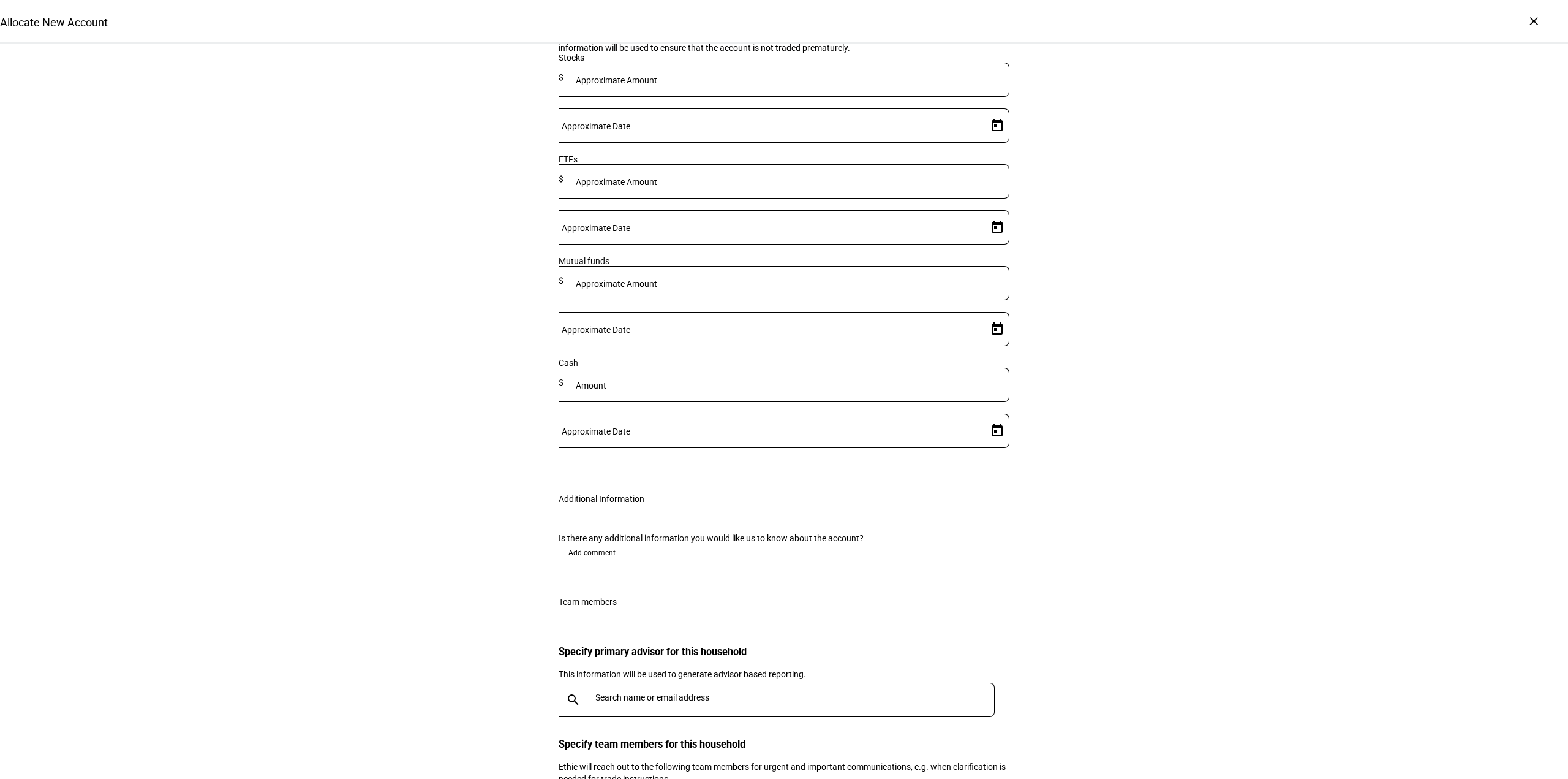
scroll to position [1995, 0]
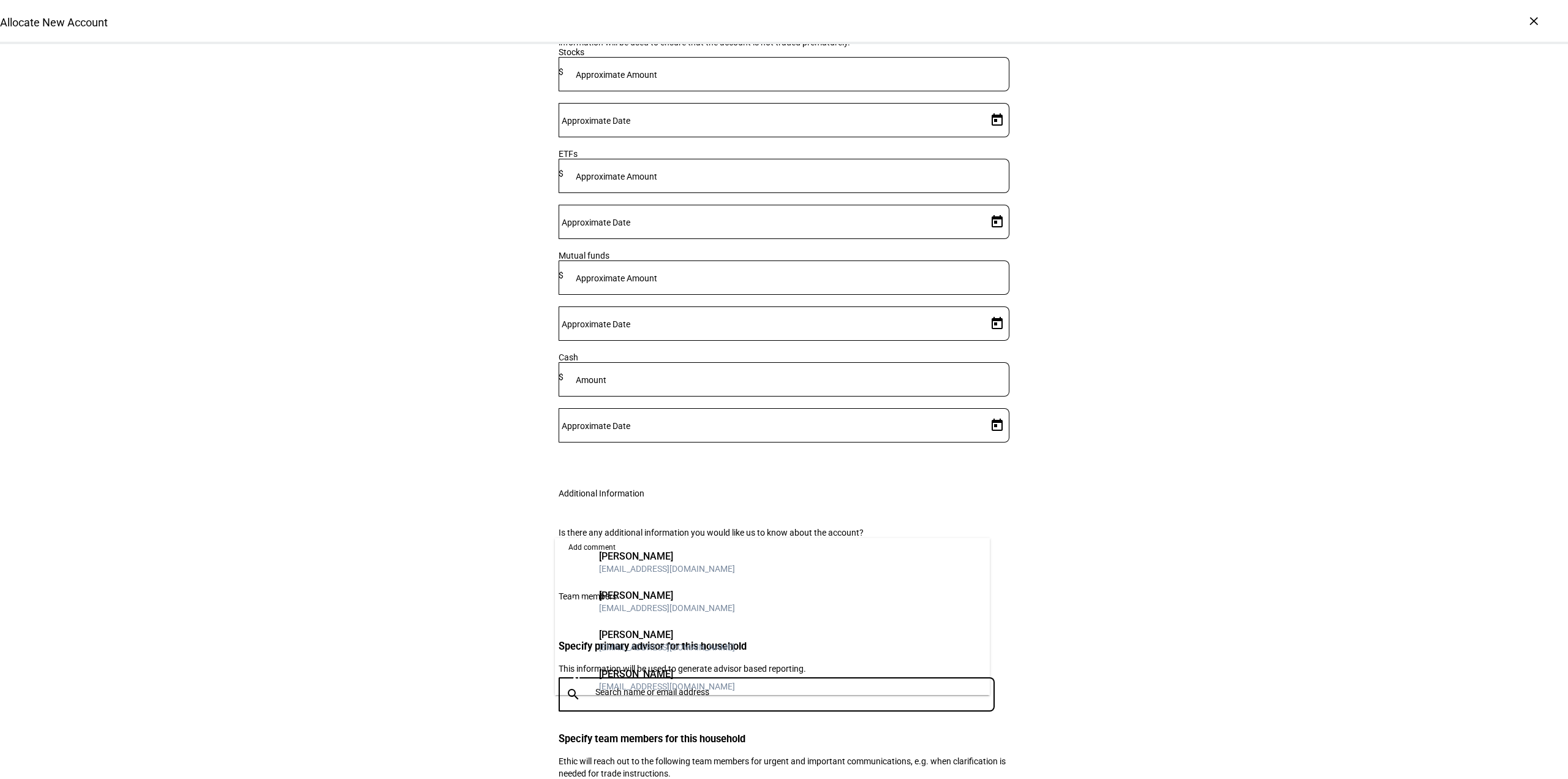
click at [621, 687] on input "text" at bounding box center [797, 692] width 404 height 10
type input "debra"
click at [634, 561] on div "[PERSON_NAME]" at bounding box center [667, 556] width 136 height 12
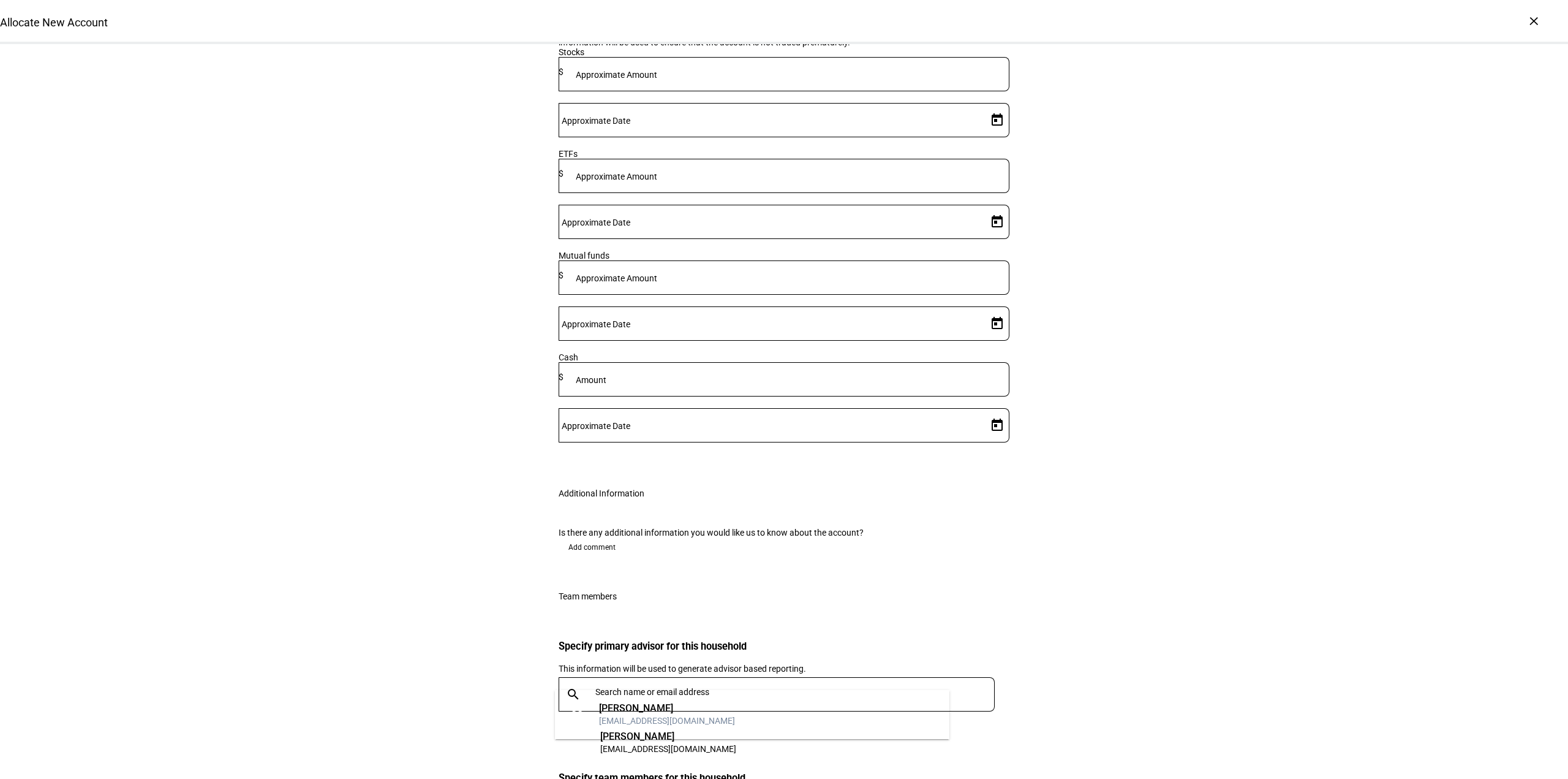
type input "chanel"
click at [659, 726] on div "cgriffith@lnwadvisors.com" at bounding box center [667, 720] width 136 height 12
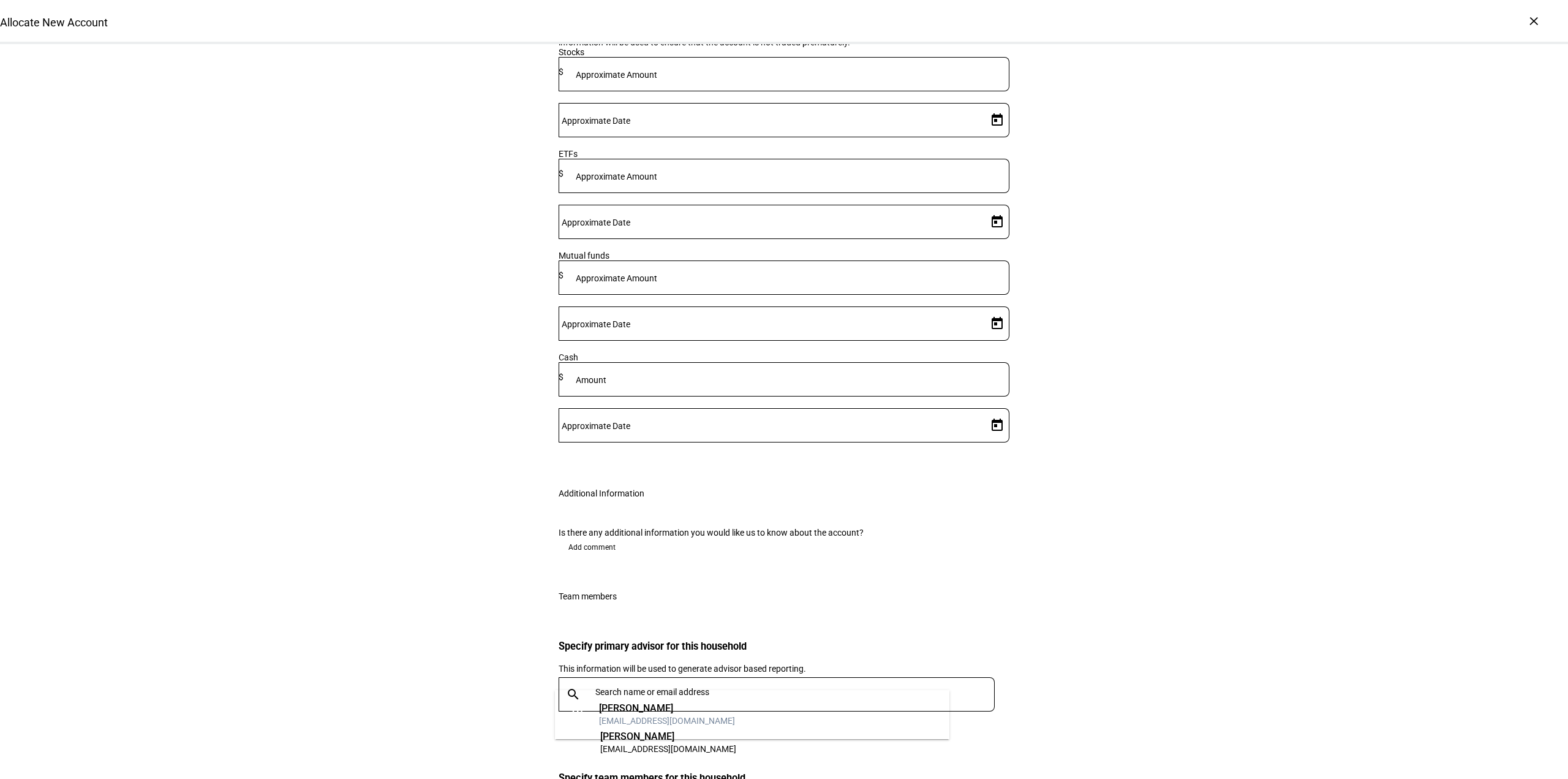
type input "allison"
click at [798, 710] on mat-option "AN Allison Nakagawara anakagawara@lnwadvisors.com" at bounding box center [752, 714] width 394 height 40
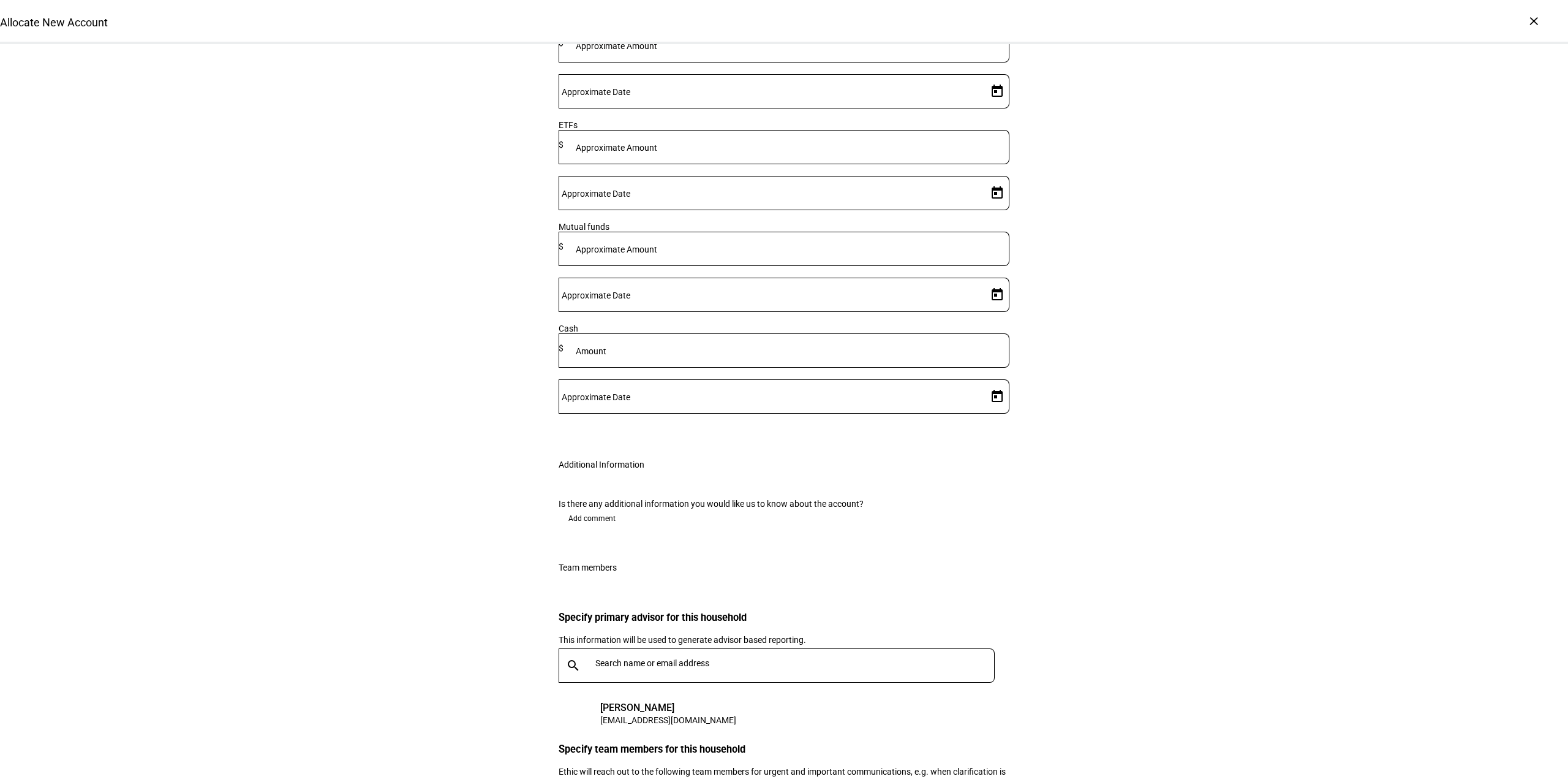
scroll to position [2098, 0]
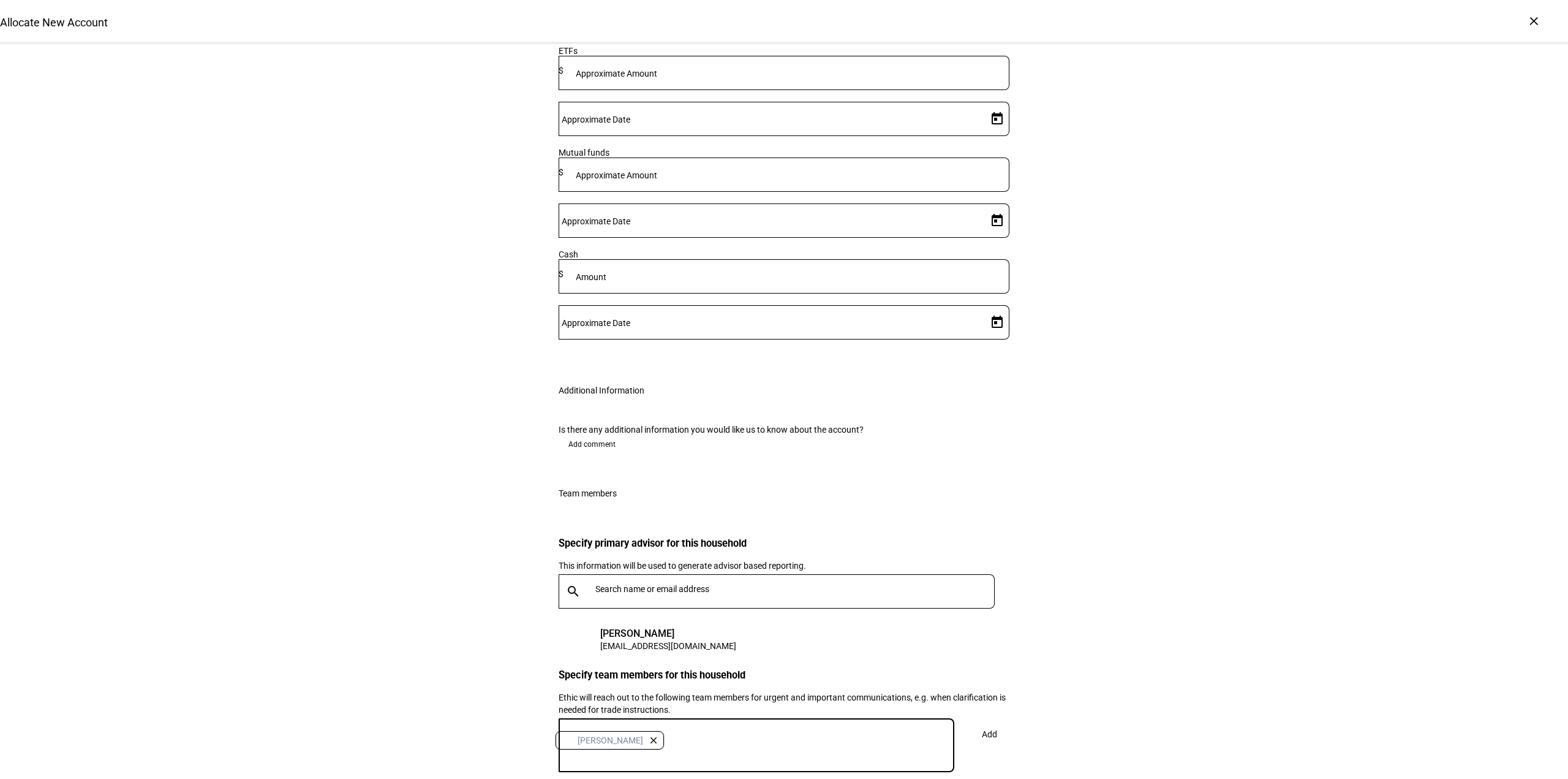
click at [995, 719] on span at bounding box center [989, 734] width 40 height 29
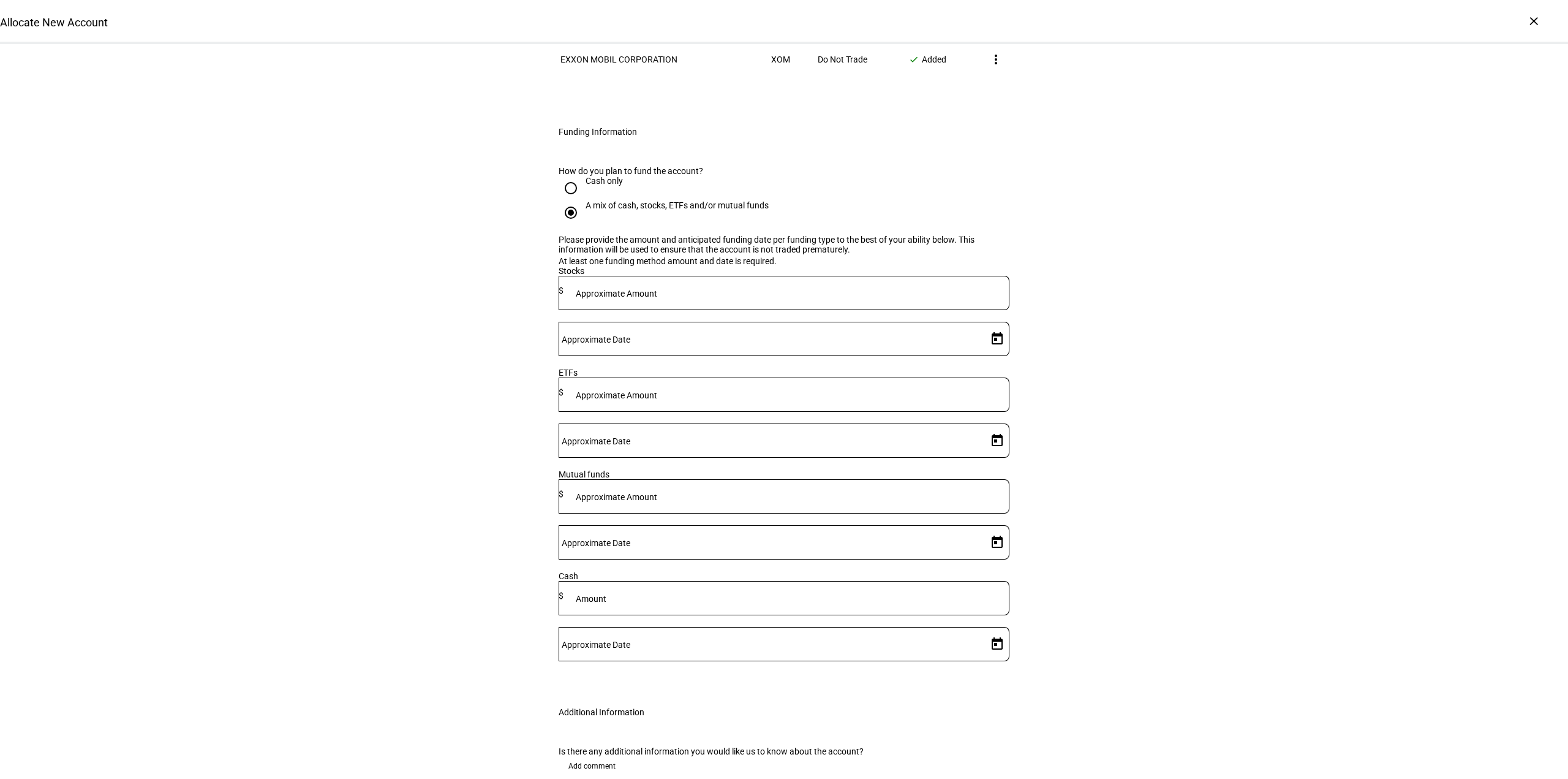
scroll to position [1786, 0]
click at [657, 291] on mat-label "Approximate Amount" at bounding box center [616, 296] width 81 height 10
type input "5,950,000"
click at [986, 326] on span "Open calendar" at bounding box center [997, 341] width 29 height 29
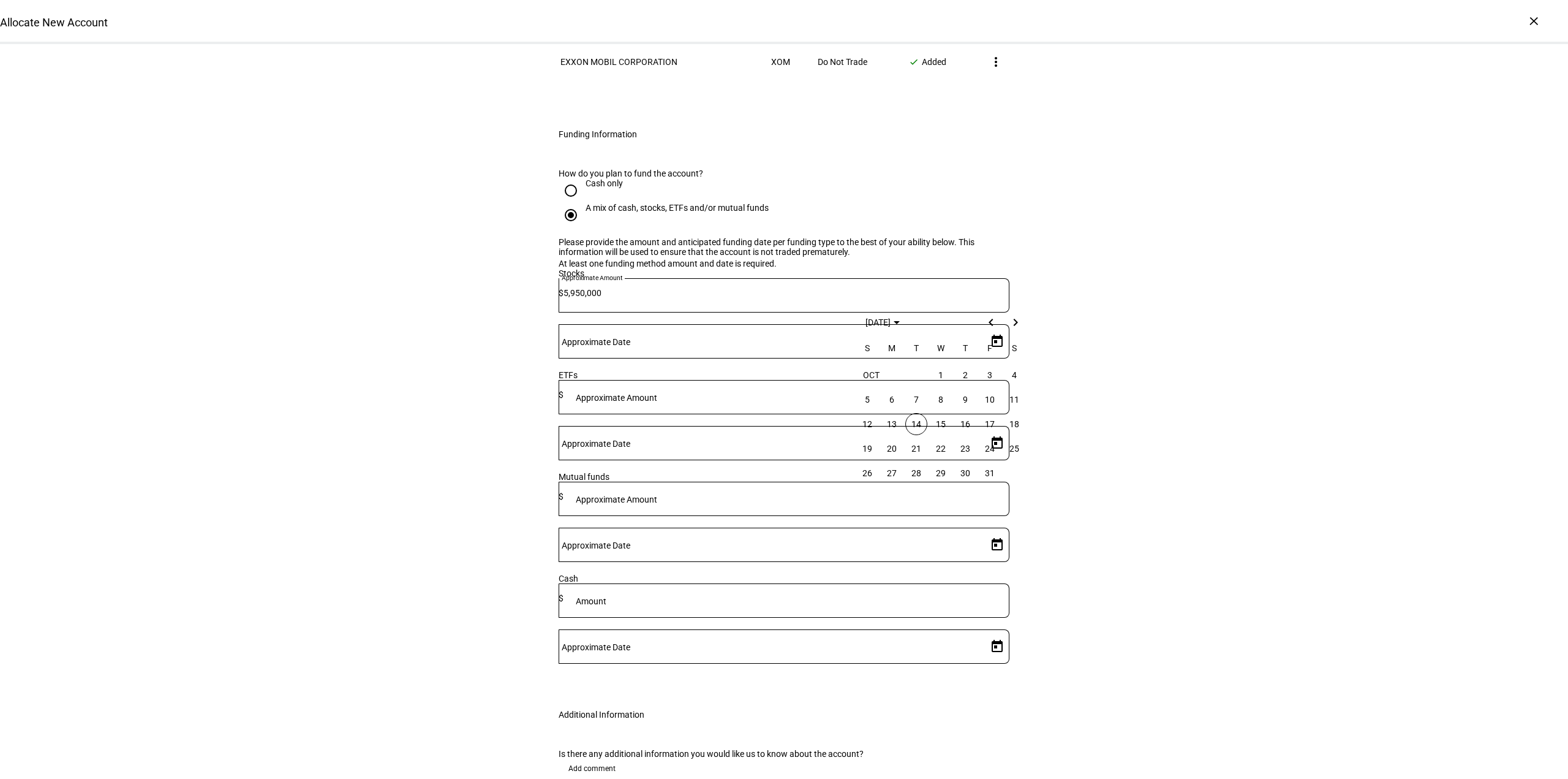
click at [921, 423] on span "14" at bounding box center [916, 424] width 22 height 22
type input "10/14/2025"
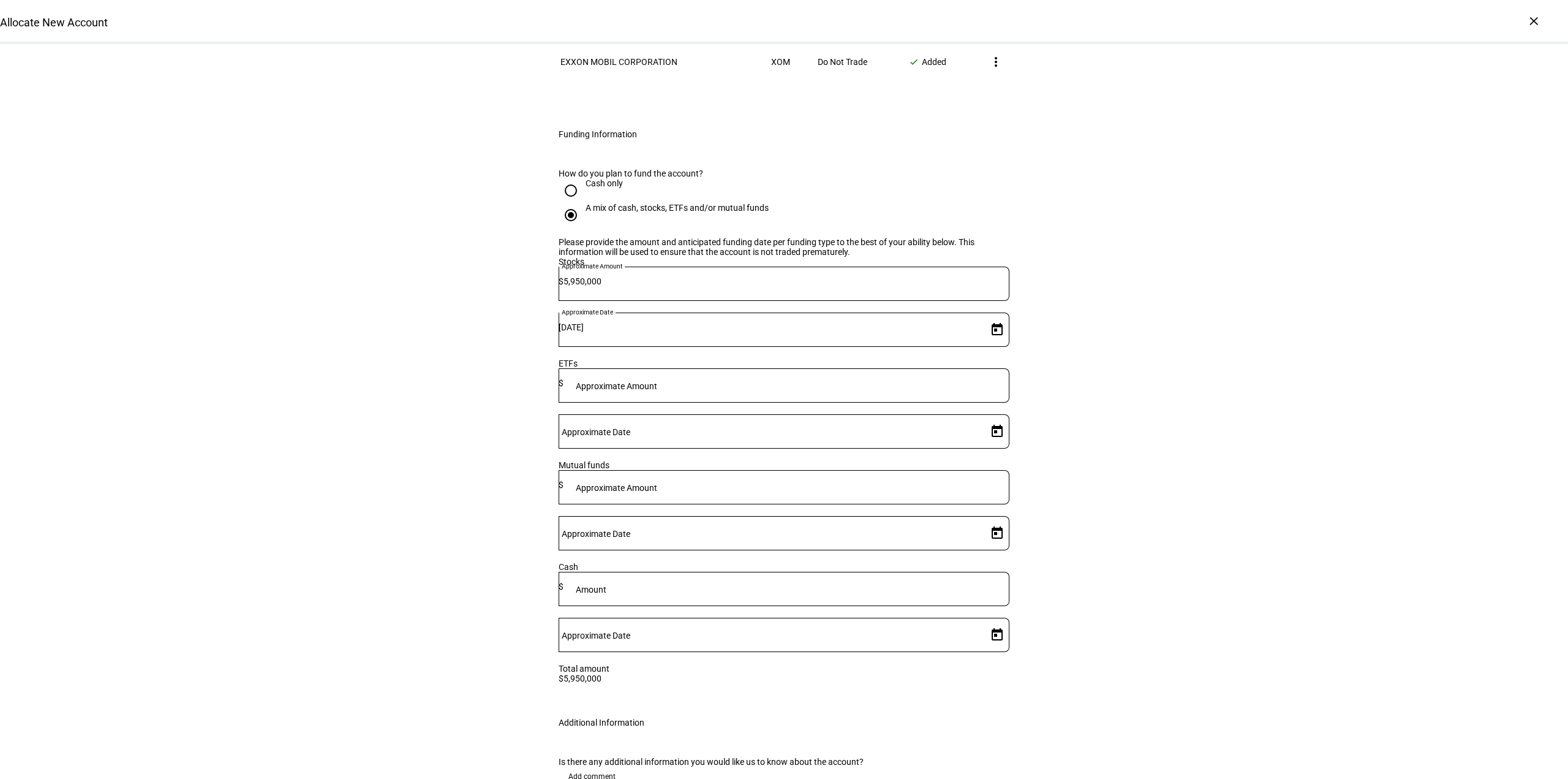
click at [794, 378] on input at bounding box center [786, 383] width 446 height 10
click at [767, 581] on input at bounding box center [786, 586] width 446 height 10
type input "39,000"
click at [983, 620] on span "Open calendar" at bounding box center [997, 635] width 29 height 29
click at [922, 545] on span "14" at bounding box center [916, 543] width 22 height 22
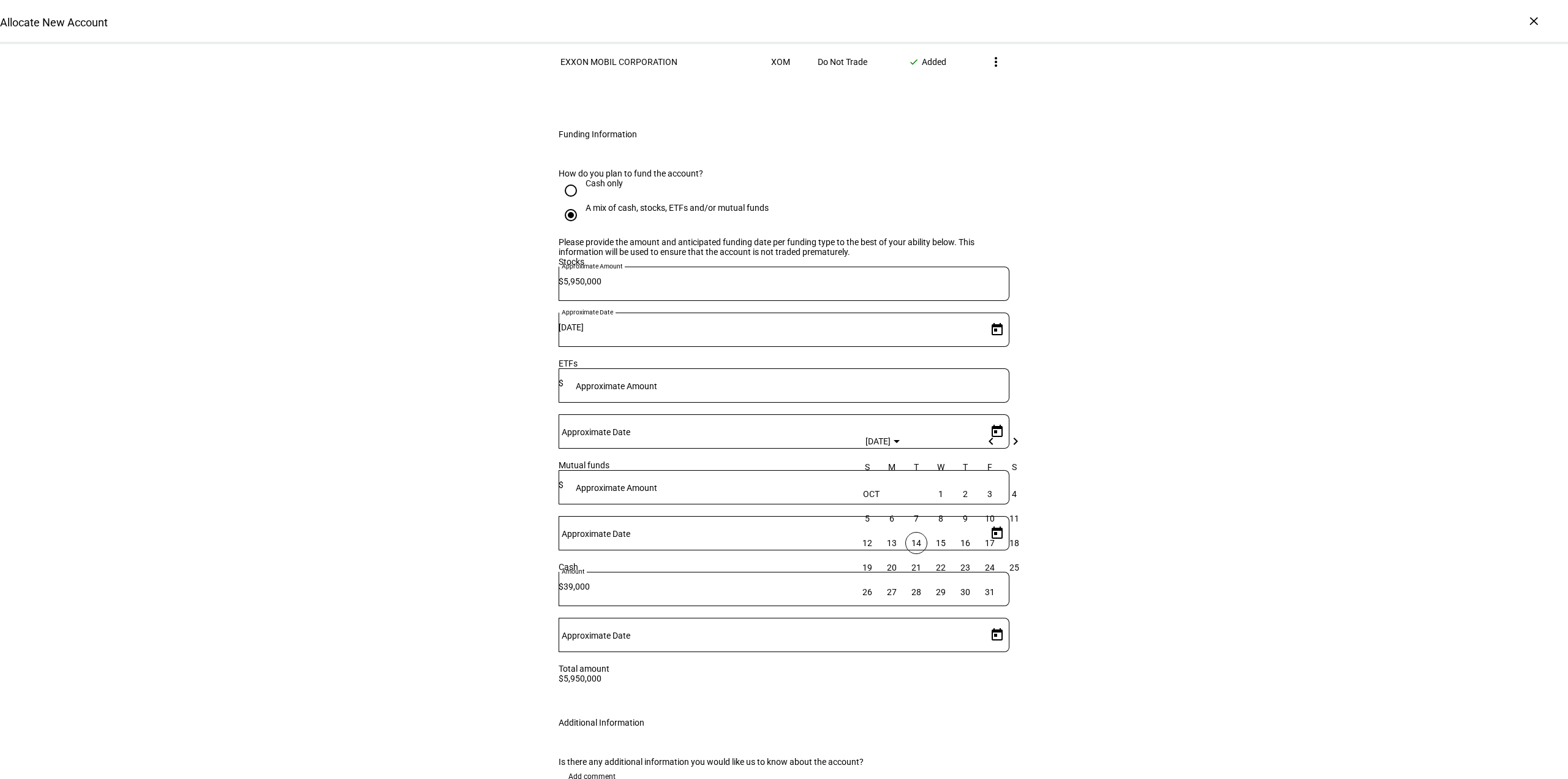
type input "10/14/2025"
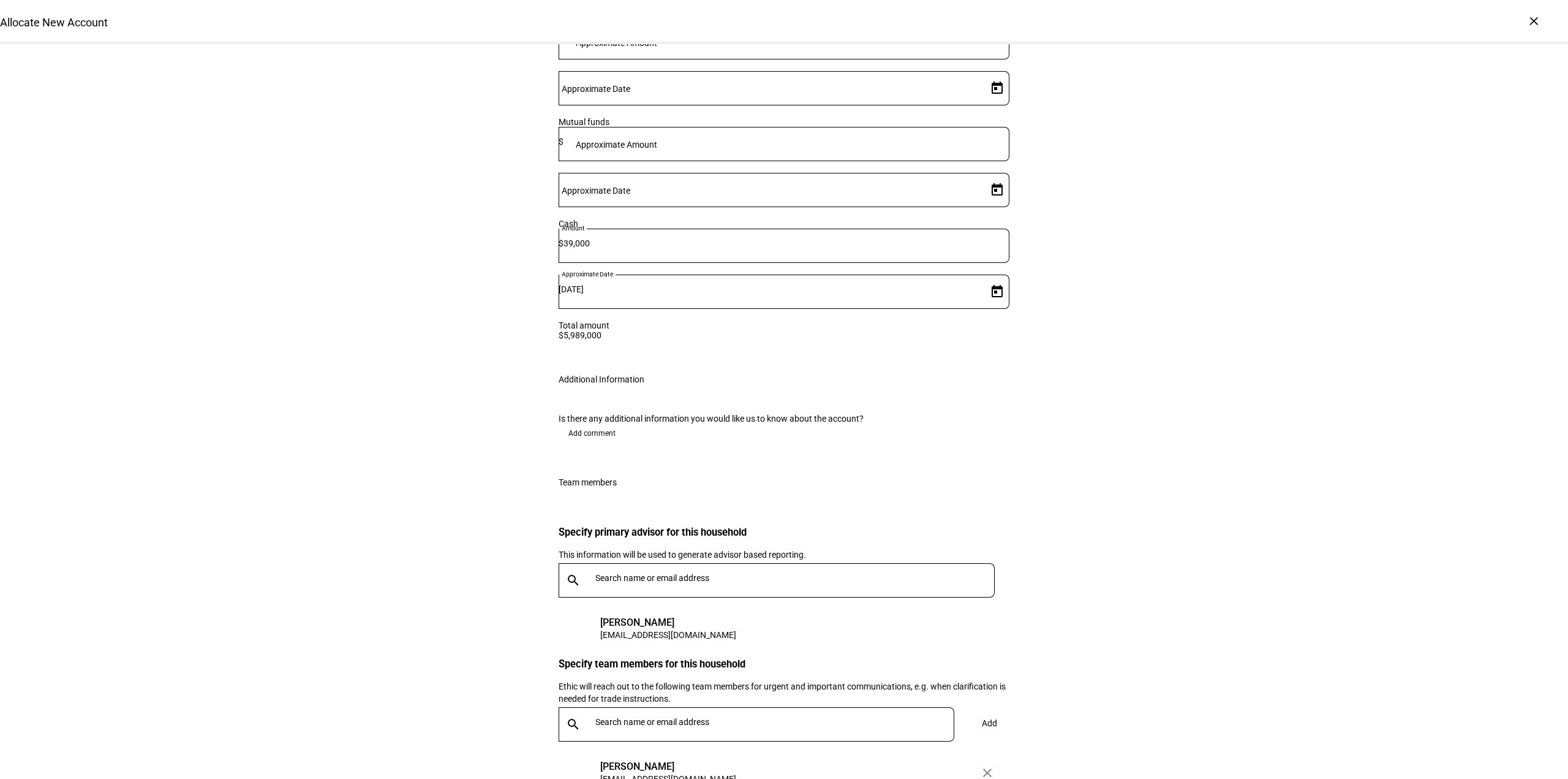
scroll to position [2130, 0]
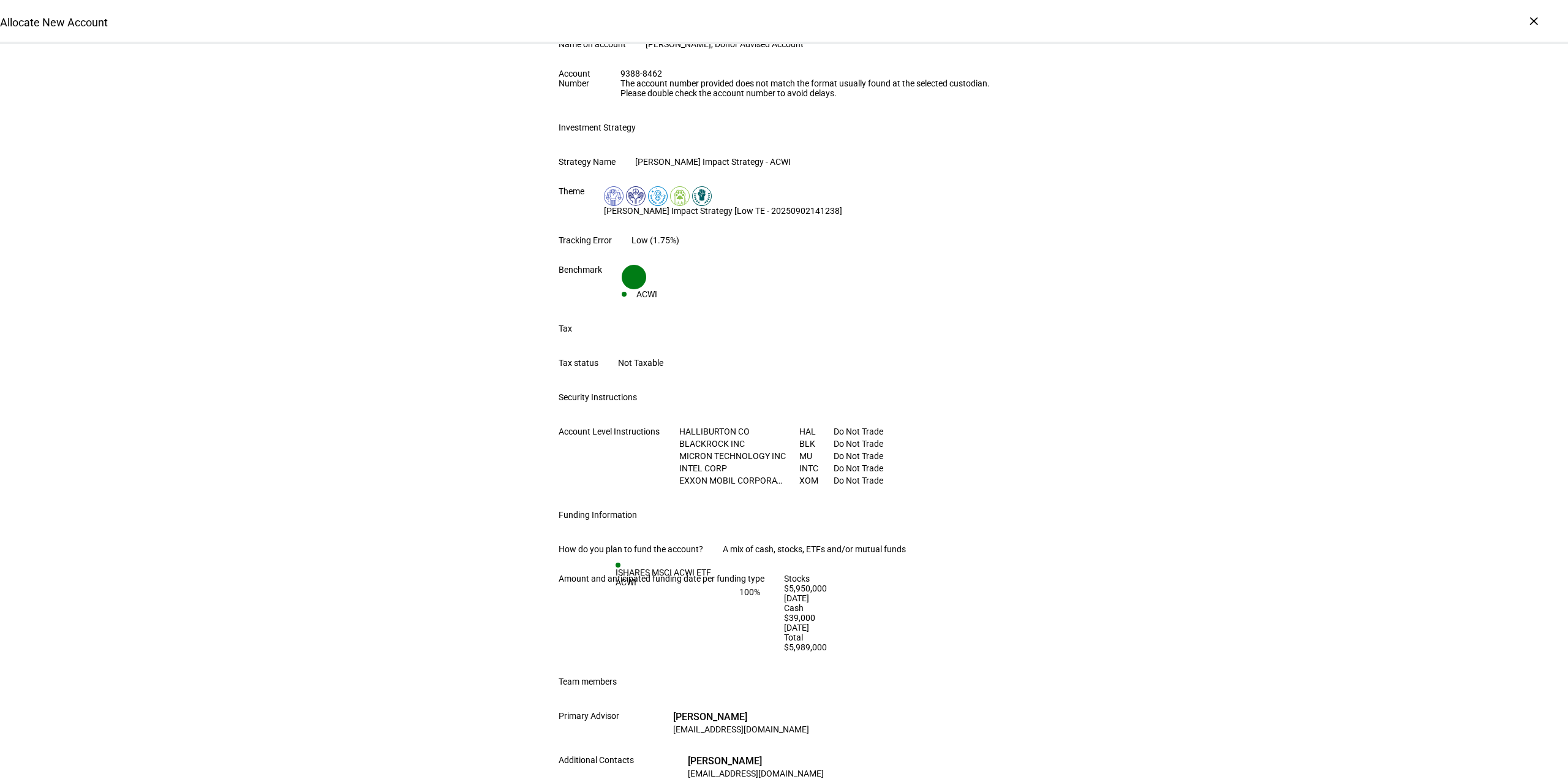
scroll to position [368, 0]
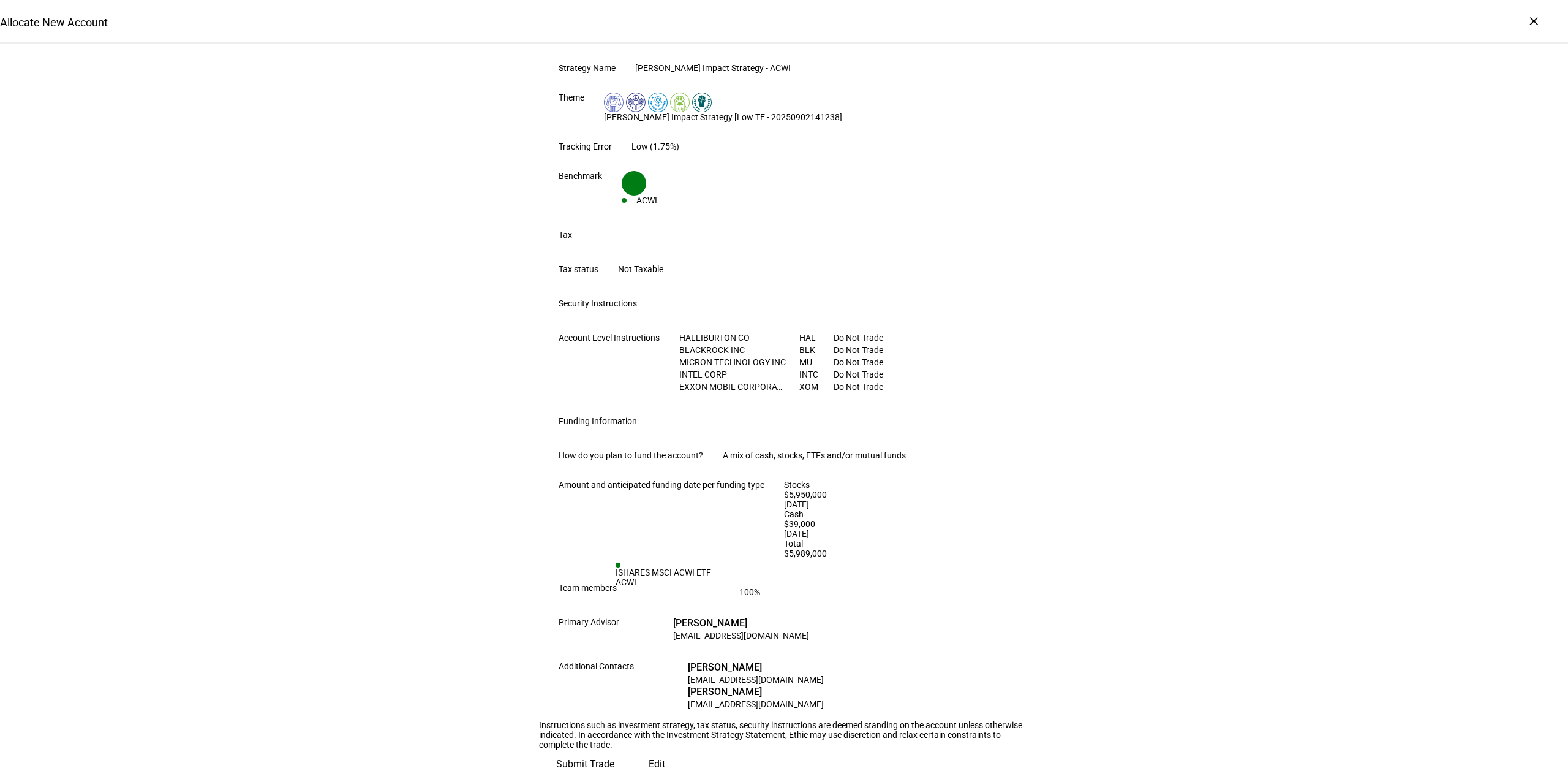
click at [453, 531] on div "Review Trade Request One more step - Please review the instructions and click t…" at bounding box center [784, 303] width 1568 height 951
click at [614, 750] on span "Submit Trade" at bounding box center [585, 764] width 58 height 29
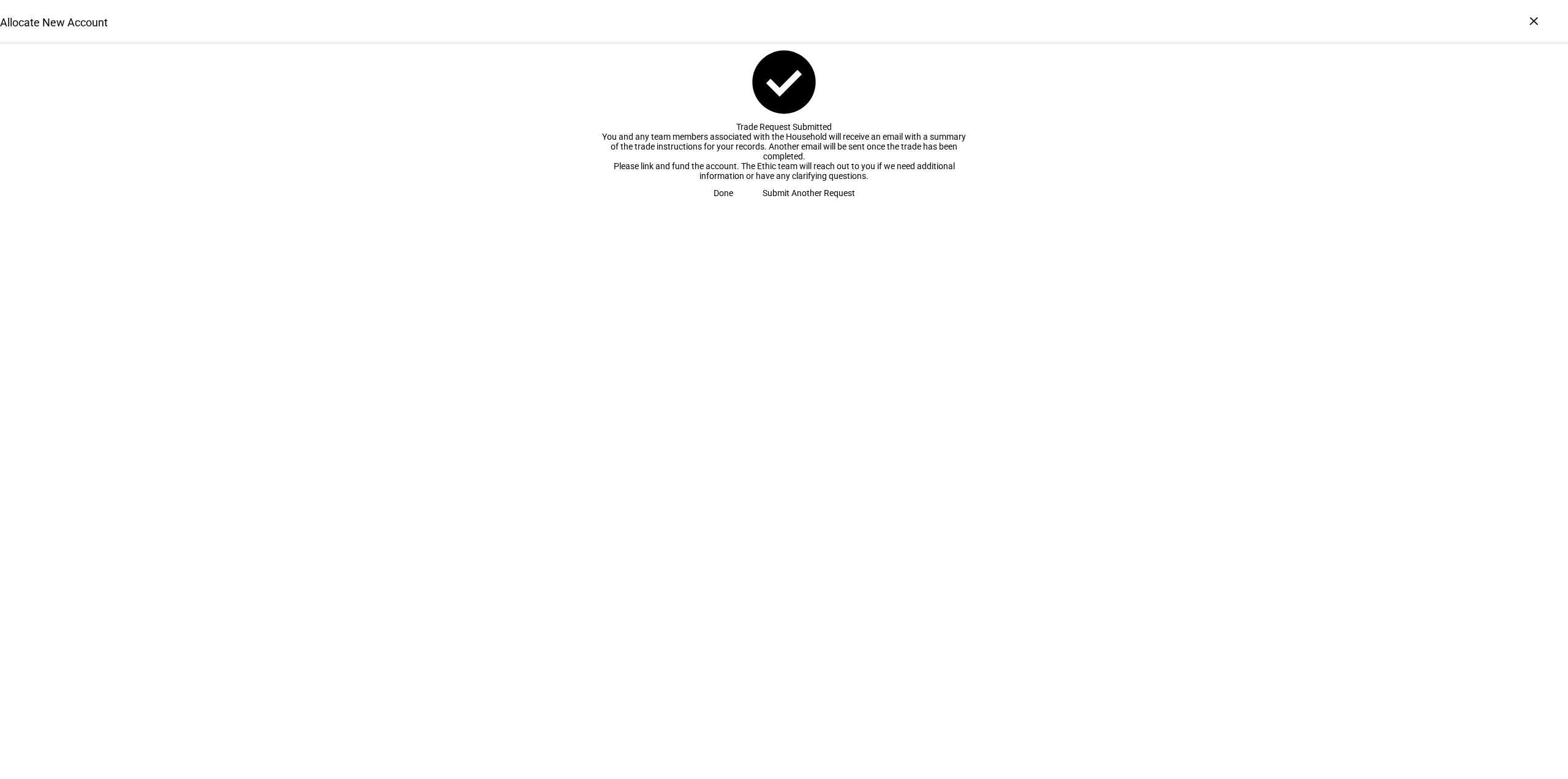
click at [733, 206] on span "Done" at bounding box center [723, 193] width 19 height 24
